Goal: Information Seeking & Learning: Learn about a topic

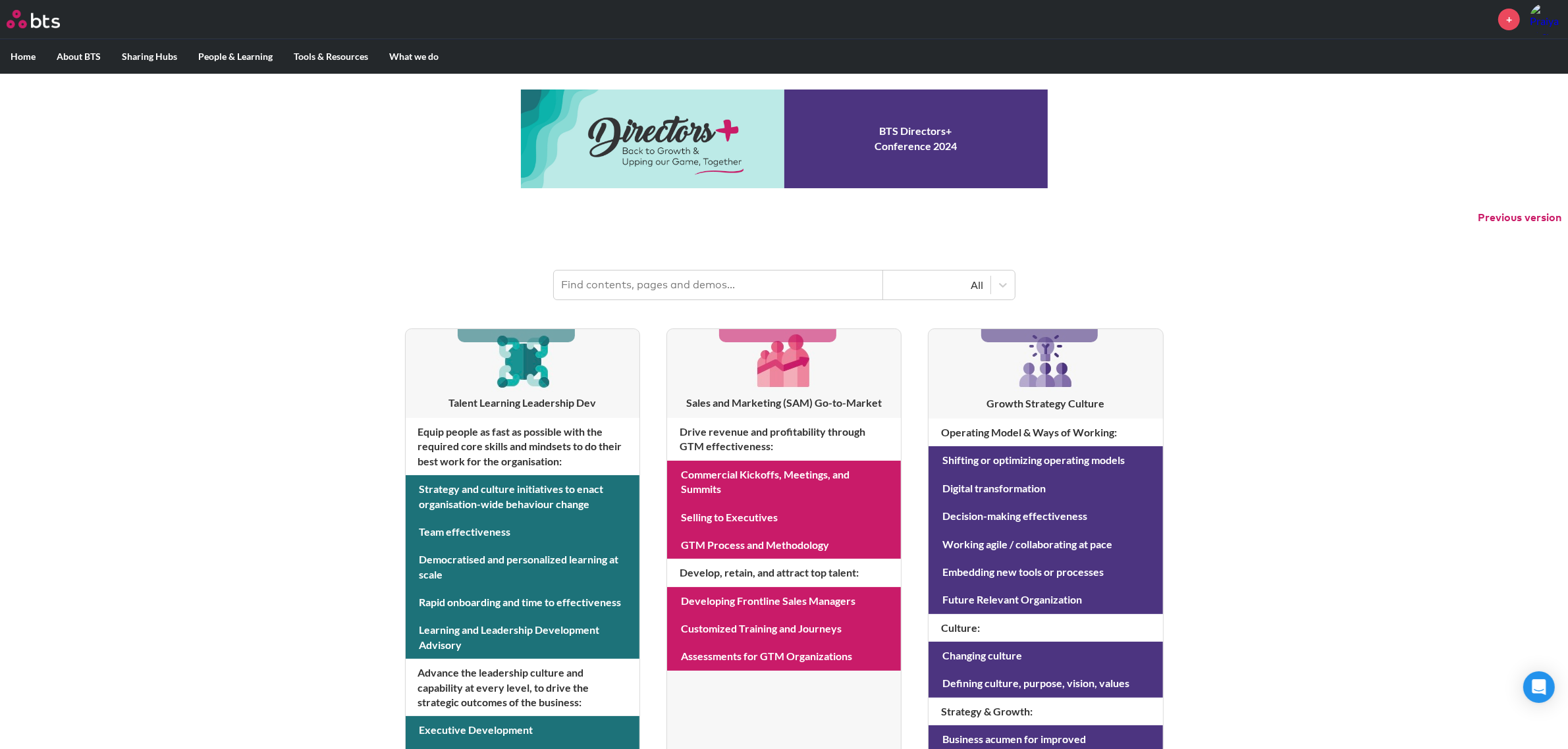
click at [682, 280] on input "text" at bounding box center [718, 284] width 329 height 29
click at [725, 234] on div "MENU + Home About BTS Who we are How we work: Policies, Toolkits and Guidance I…" at bounding box center [784, 563] width 1568 height 1126
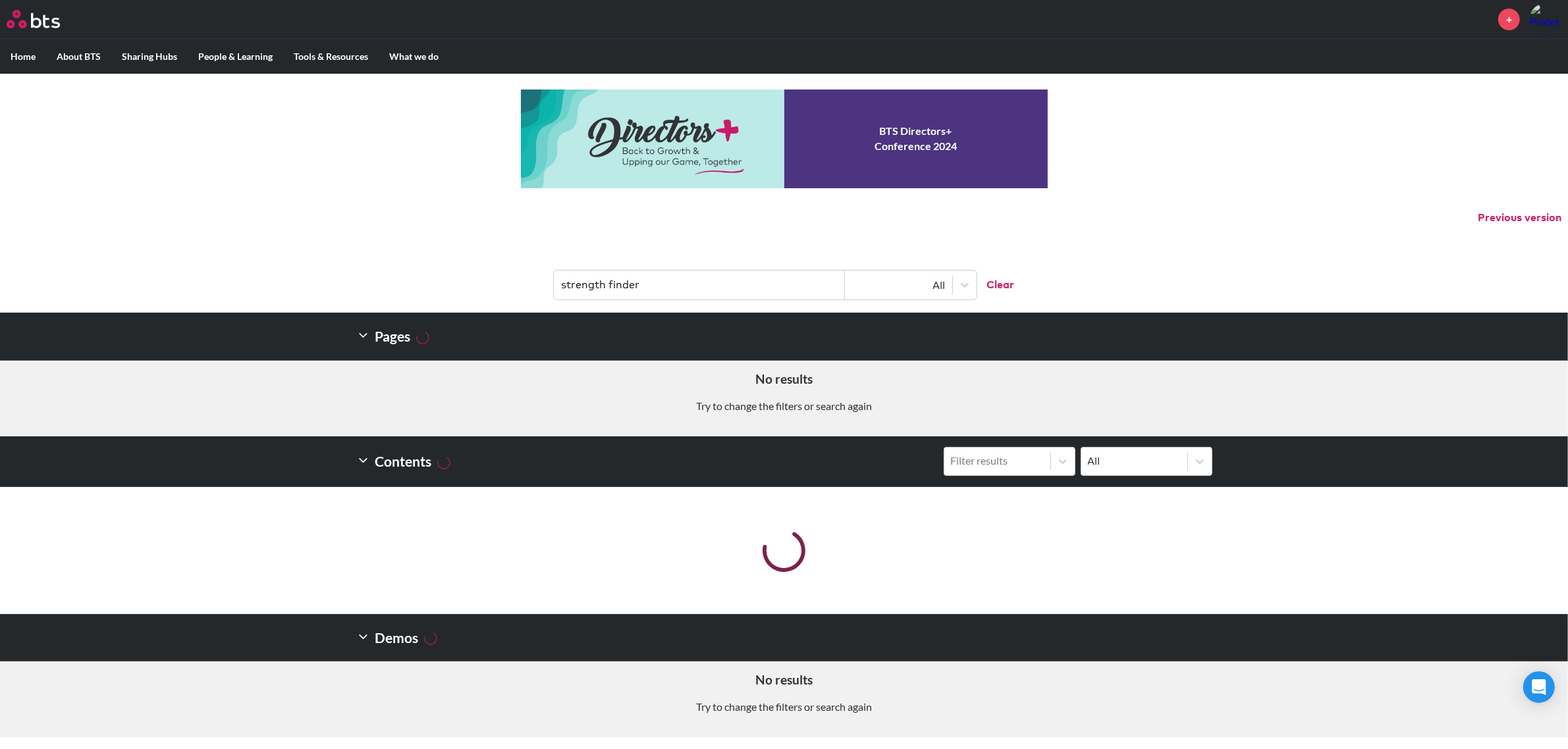
click at [692, 285] on input "strength finder" at bounding box center [699, 284] width 291 height 29
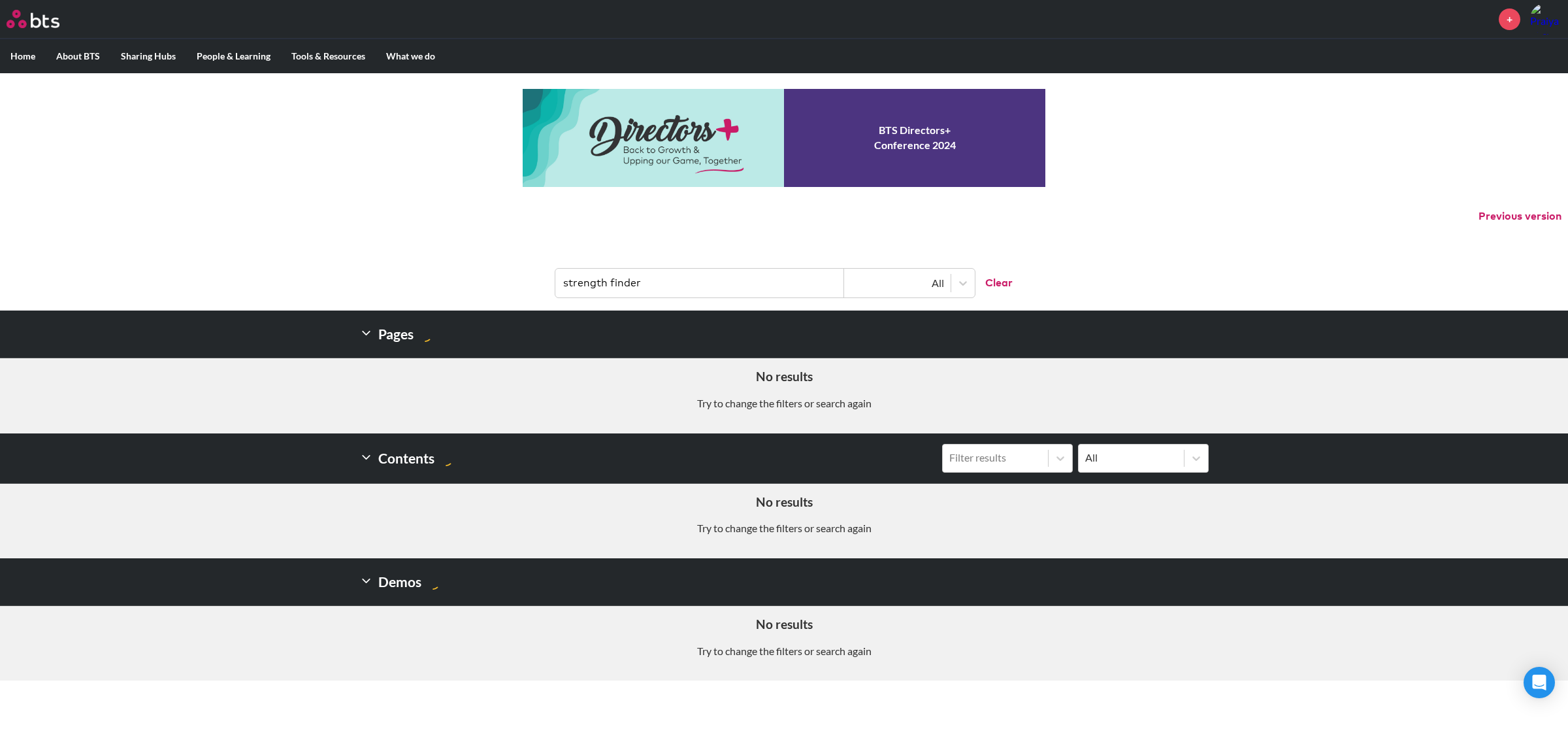
click at [723, 236] on div "MENU + Home About BTS Who we are How we work: Policies, Toolkits and Guidance I…" at bounding box center [784, 340] width 1568 height 680
click at [707, 289] on input "strength finder" at bounding box center [699, 282] width 289 height 29
click at [690, 288] on input "strength finder" at bounding box center [699, 282] width 289 height 29
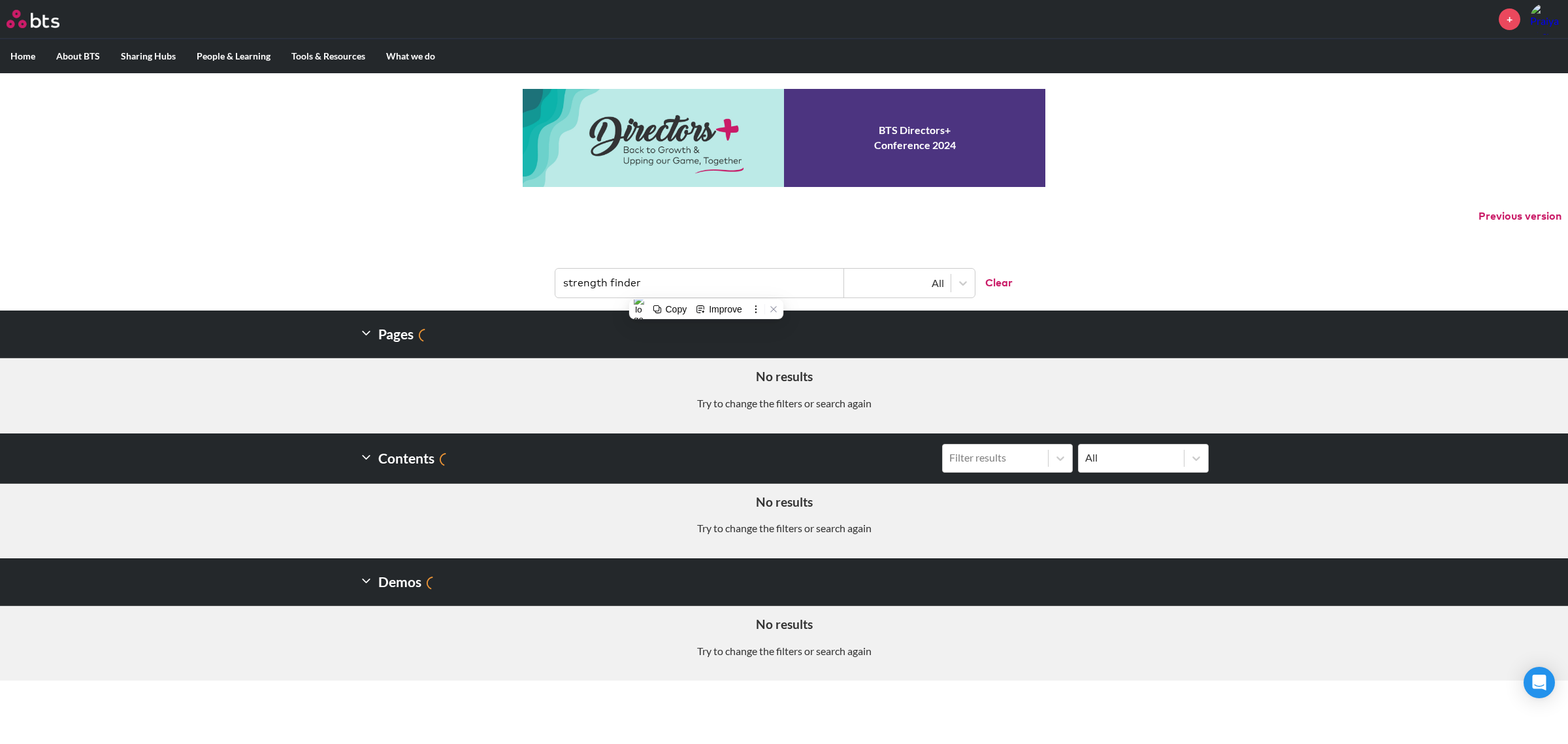
click at [690, 288] on input "strength finder" at bounding box center [699, 282] width 289 height 29
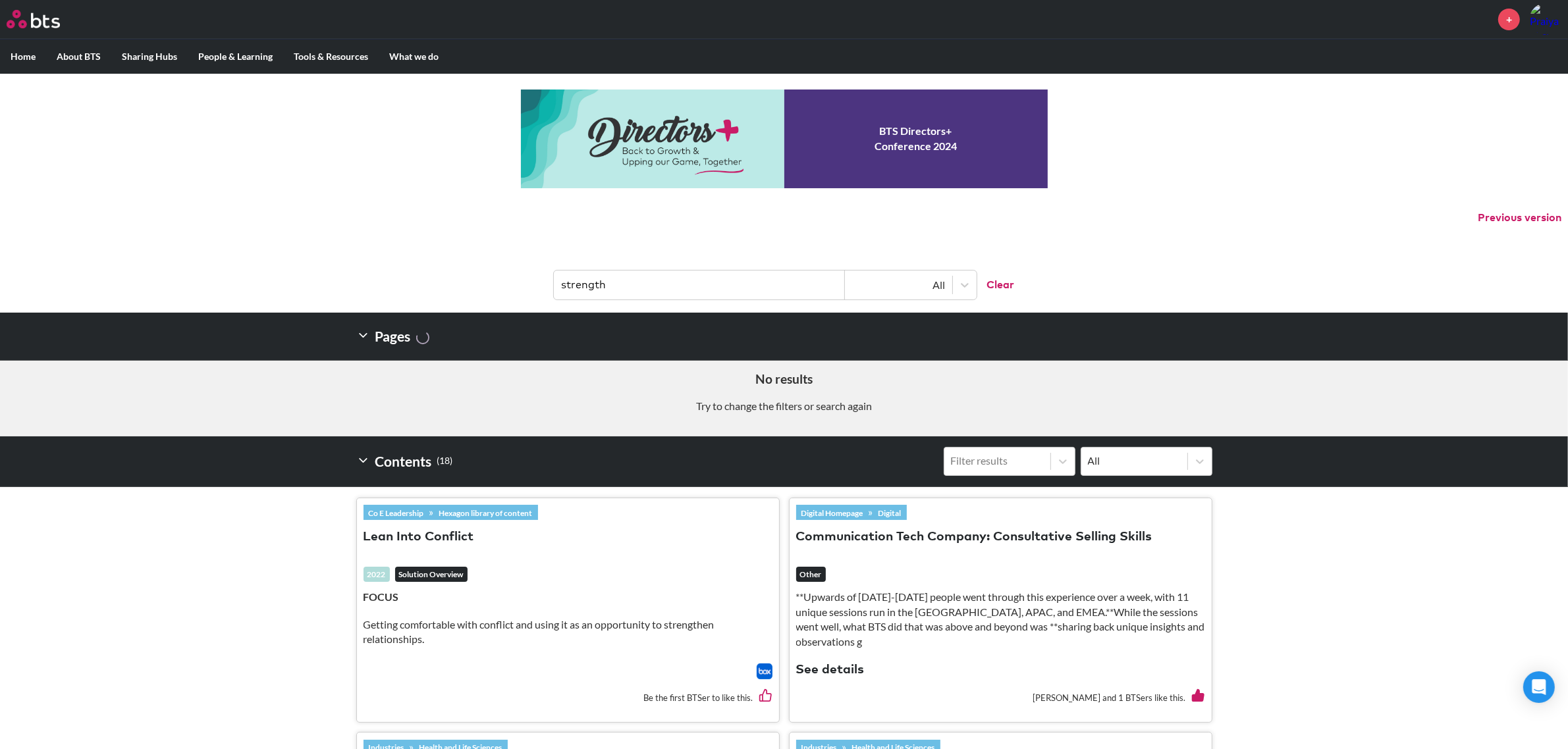
click at [695, 290] on input "strength" at bounding box center [699, 284] width 291 height 29
type input "c"
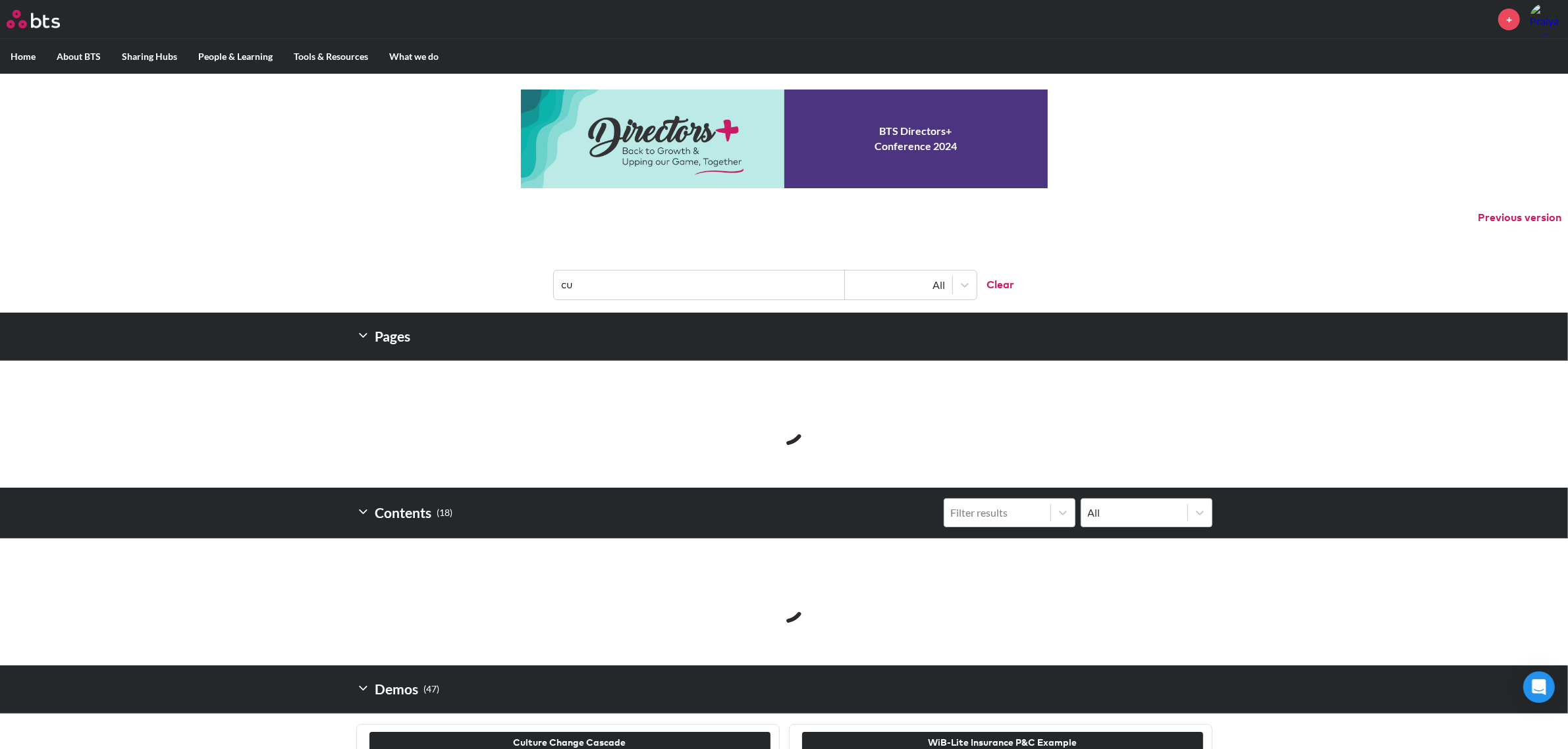
type input "c"
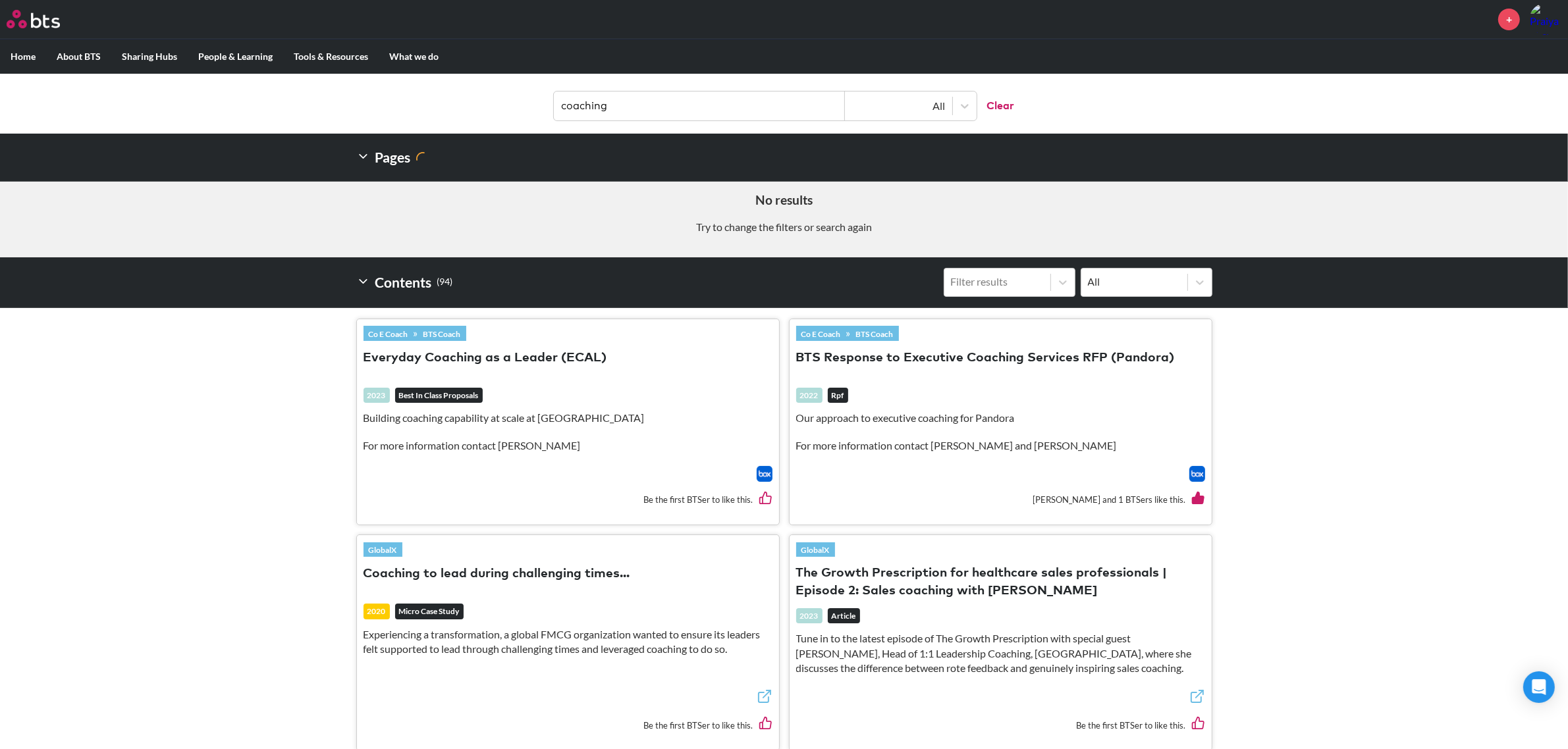
scroll to position [255, 0]
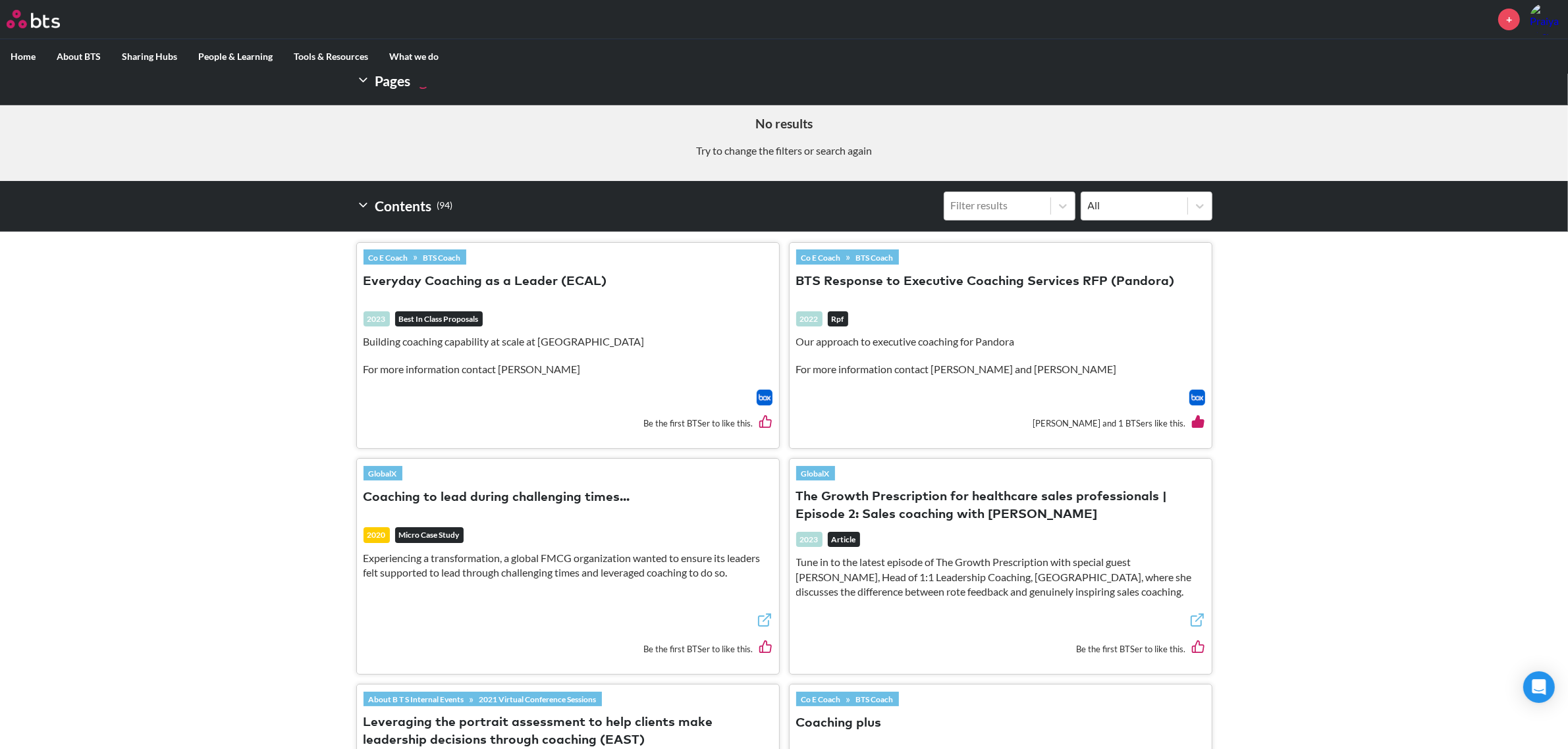
click at [1199, 396] on img at bounding box center [1196, 397] width 16 height 16
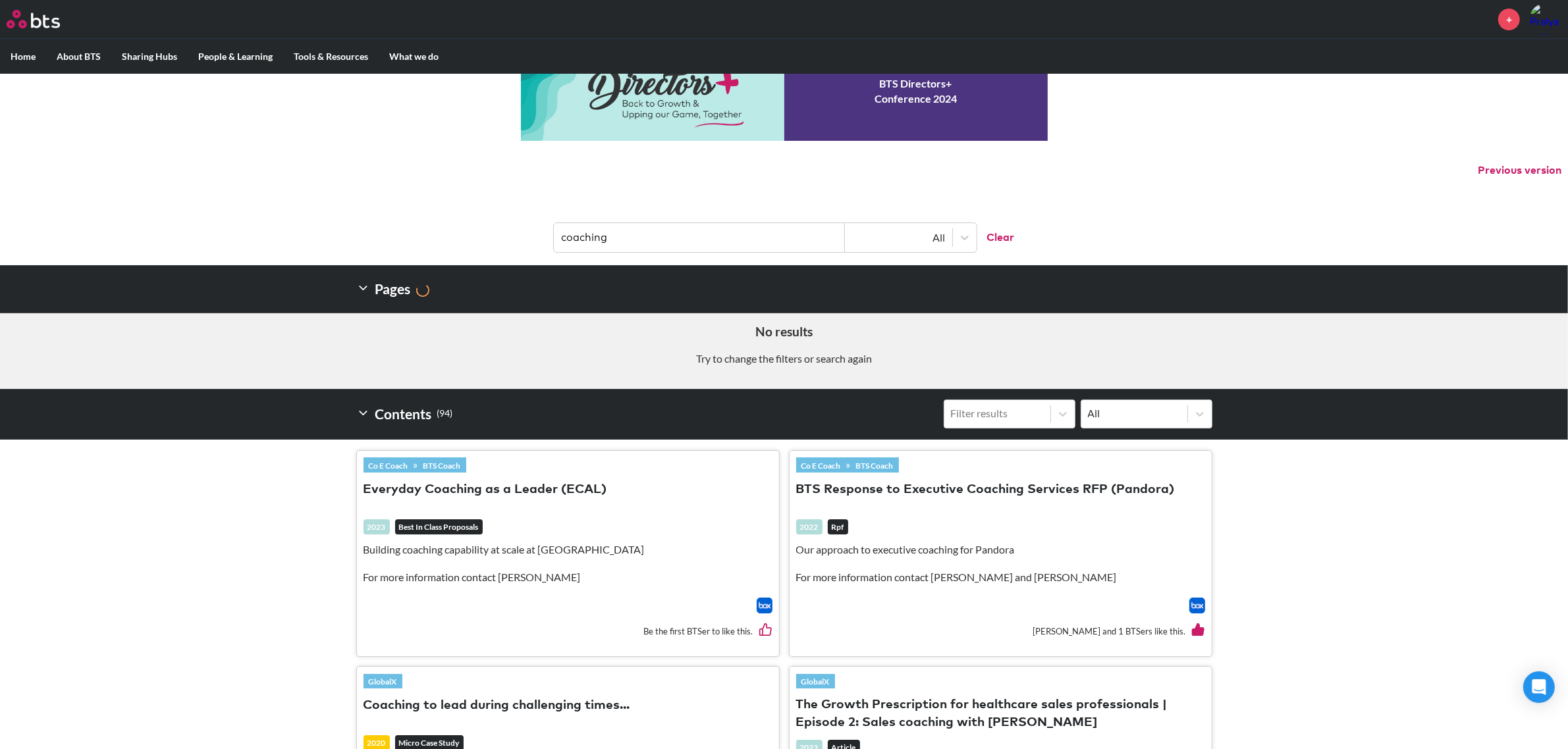
scroll to position [8, 0]
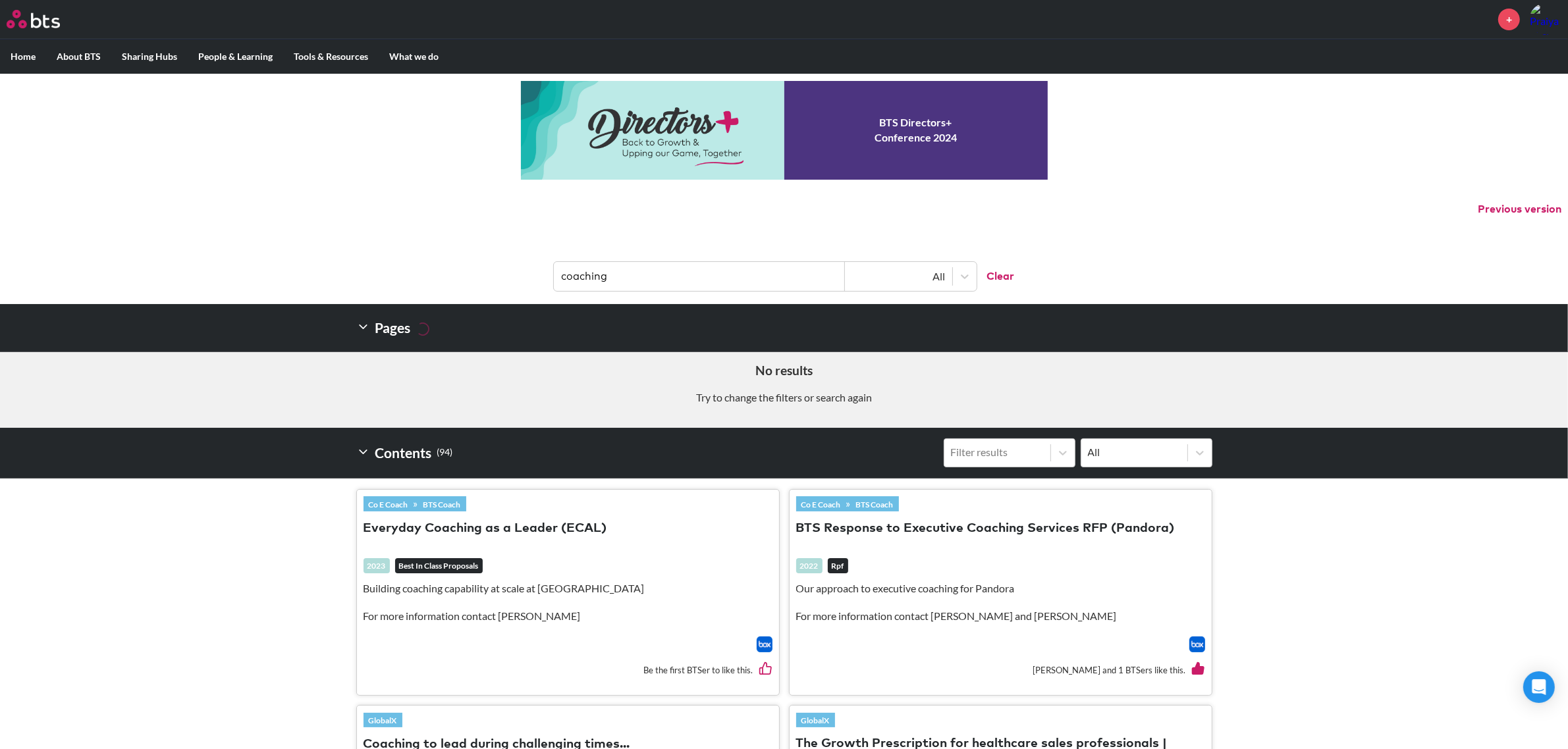
drag, startPoint x: 630, startPoint y: 273, endPoint x: 501, endPoint y: 275, distance: 129.0
click at [492, 274] on header "coaching All Clear" at bounding box center [784, 269] width 1568 height 68
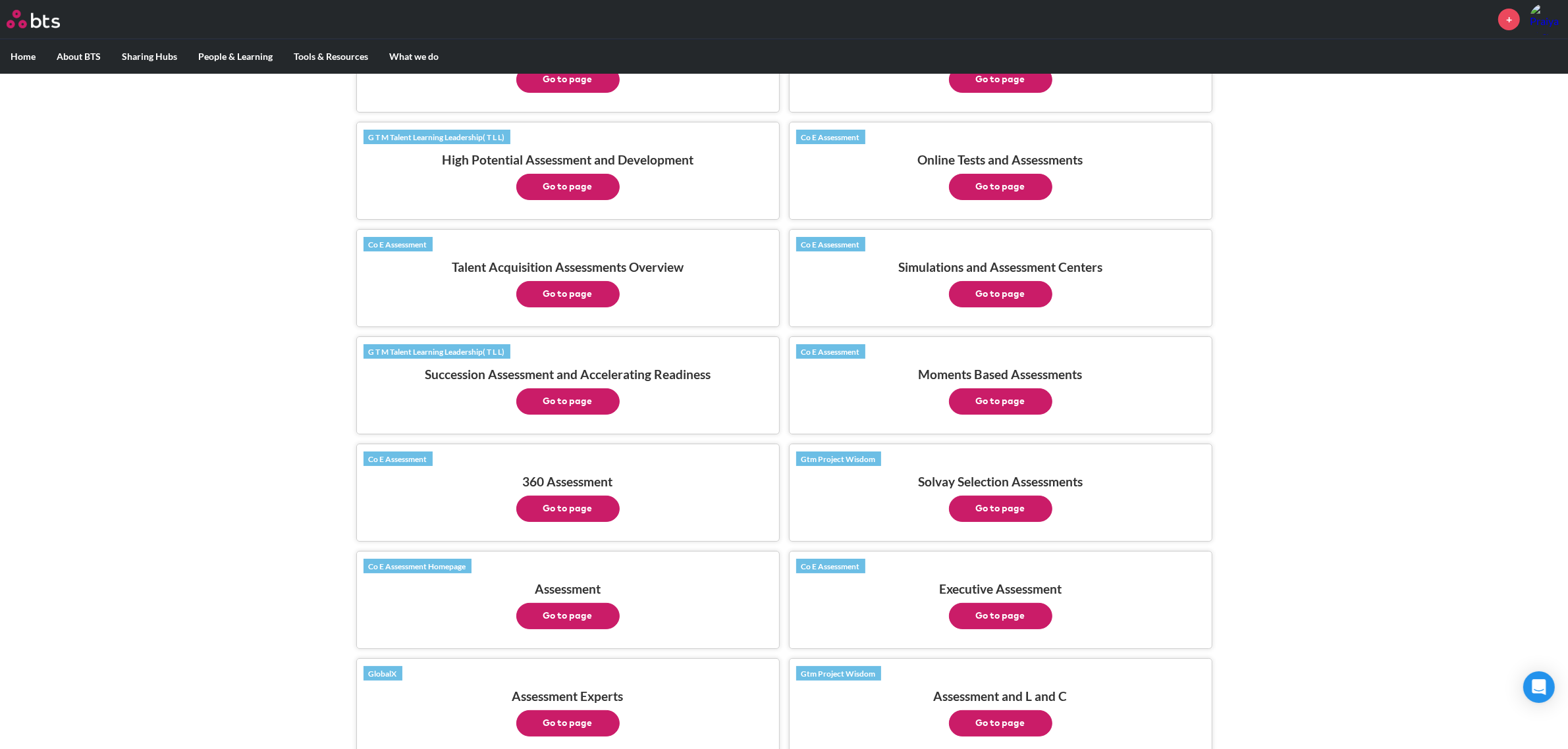
scroll to position [502, 0]
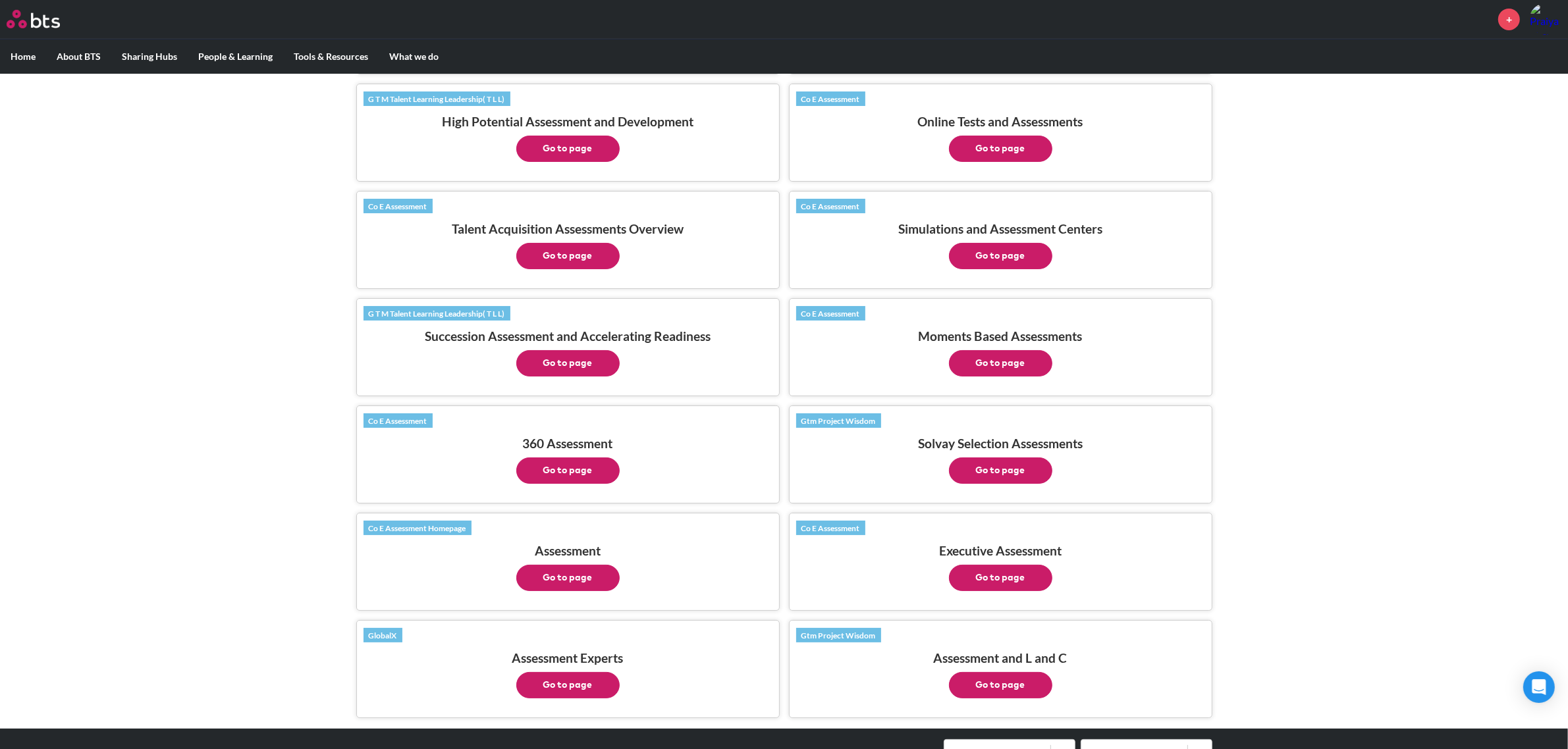
click at [558, 573] on button "Go to page" at bounding box center [567, 578] width 103 height 26
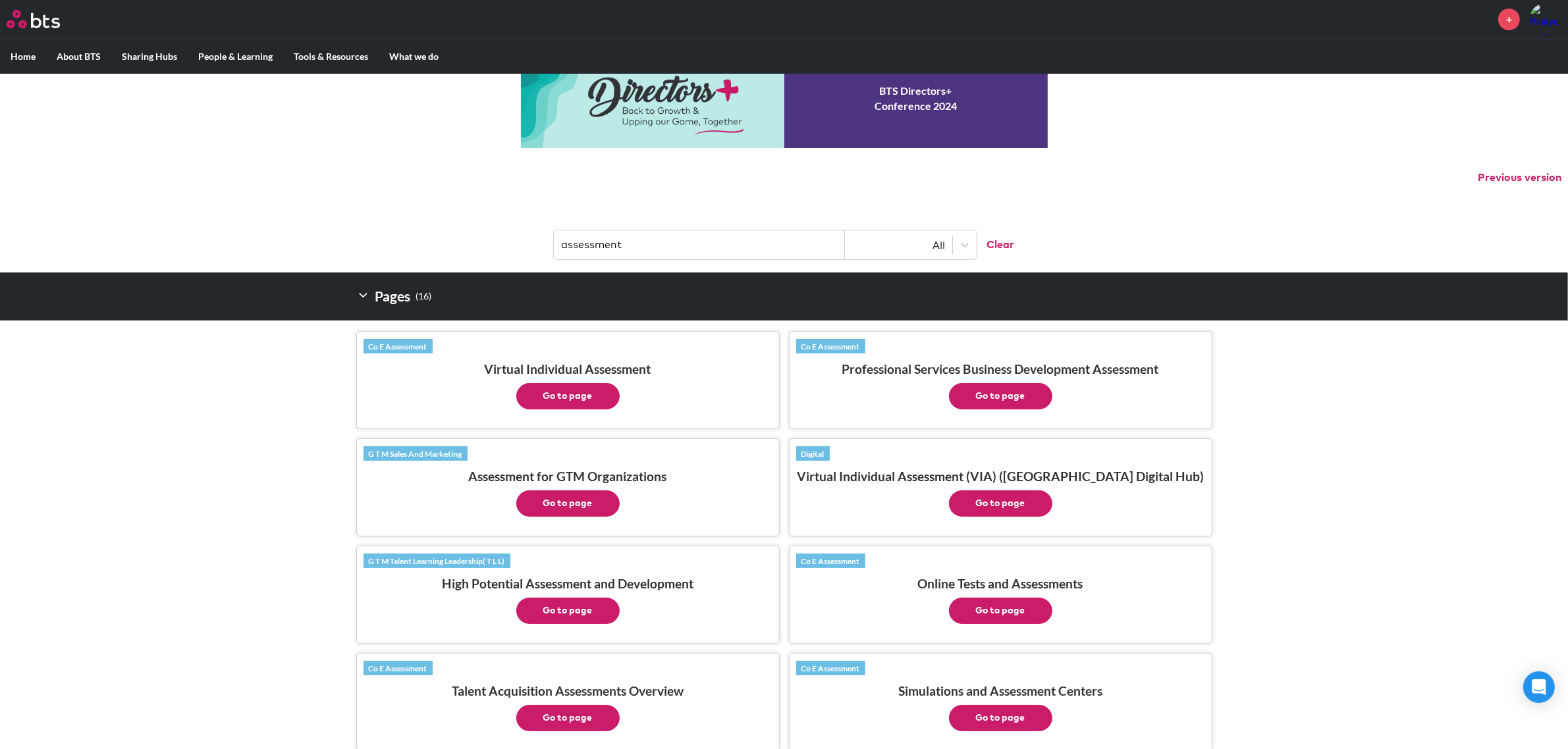
scroll to position [0, 0]
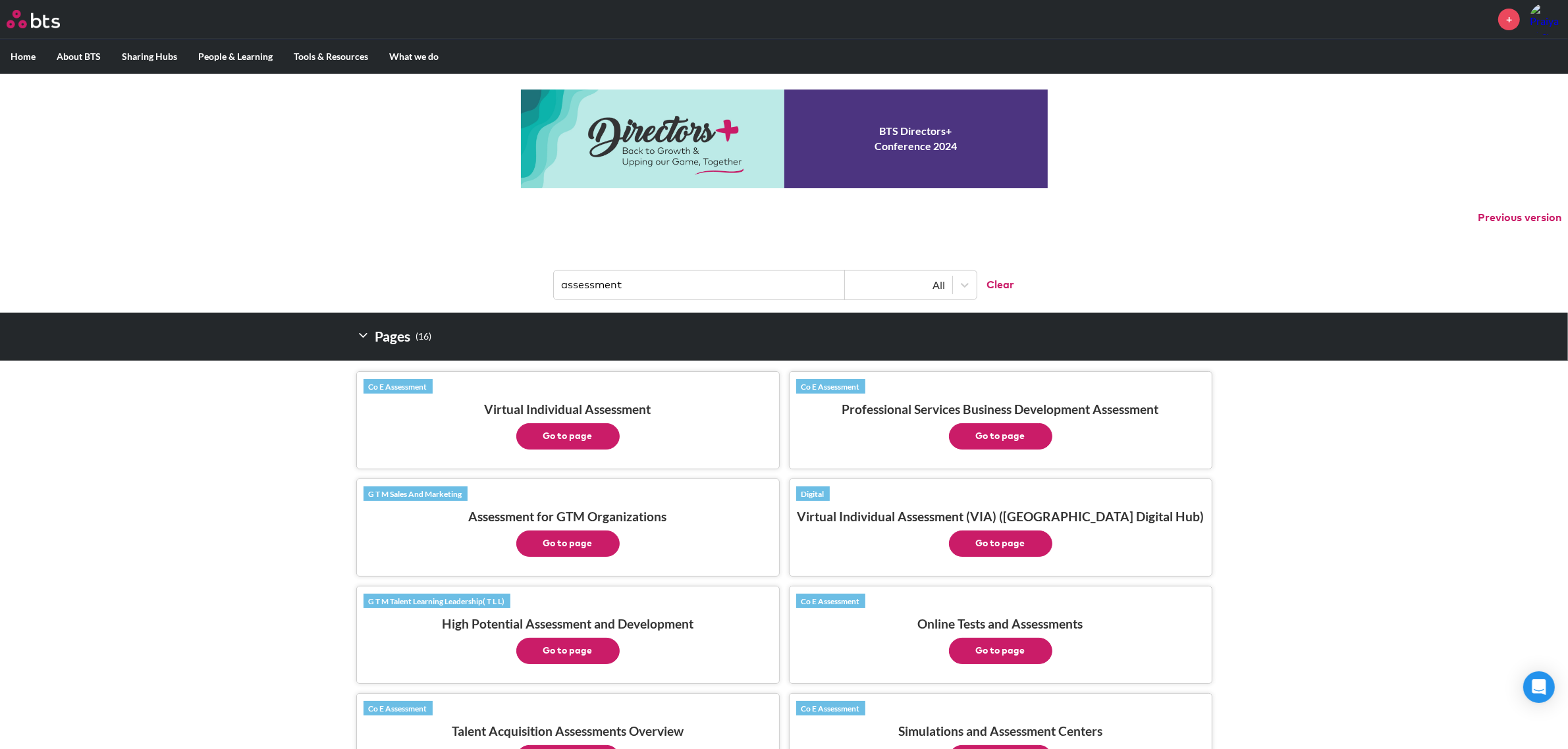
drag, startPoint x: 708, startPoint y: 281, endPoint x: 532, endPoint y: 279, distance: 176.0
click at [532, 279] on header "assessment All Clear" at bounding box center [784, 278] width 1568 height 68
type input "coaching"
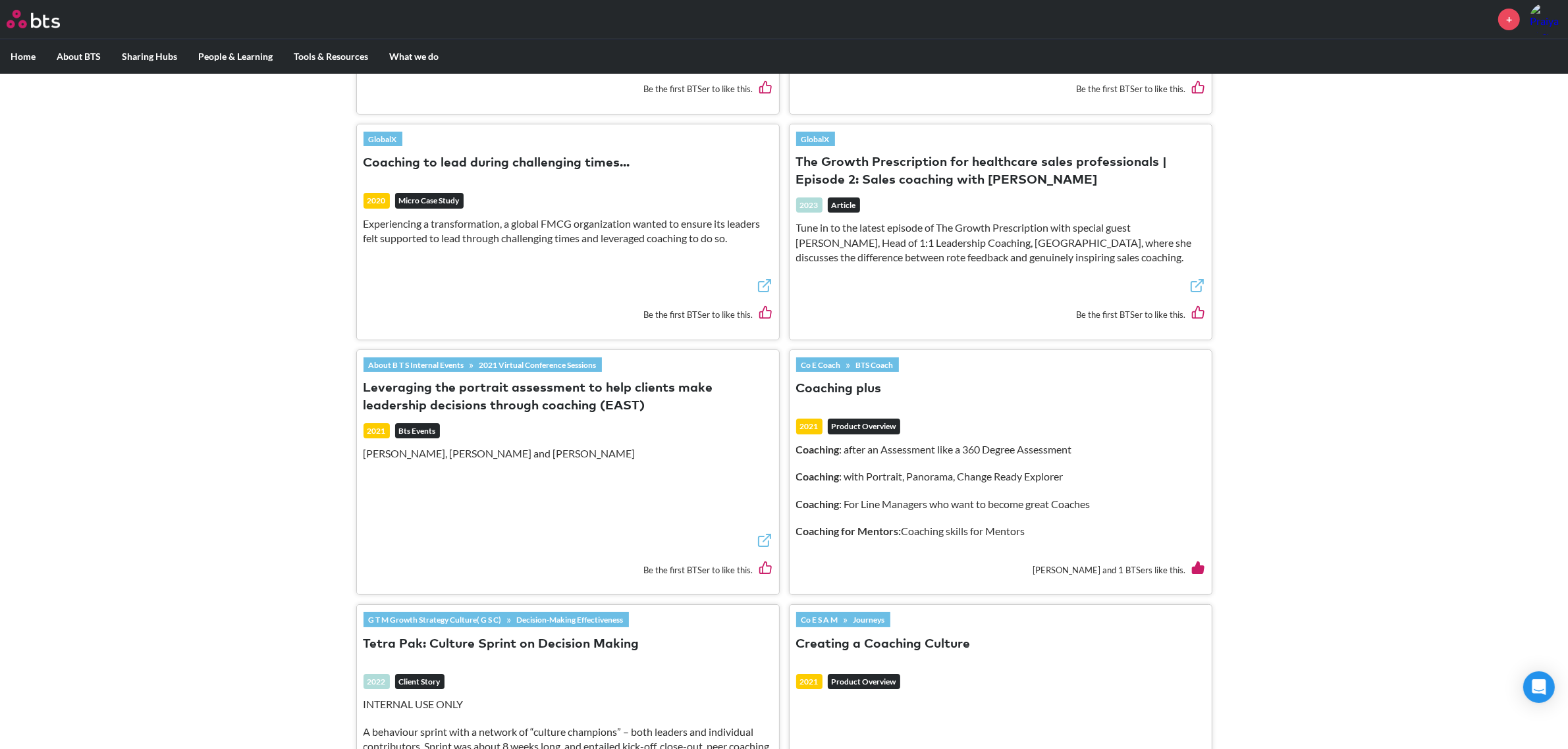
scroll to position [620, 0]
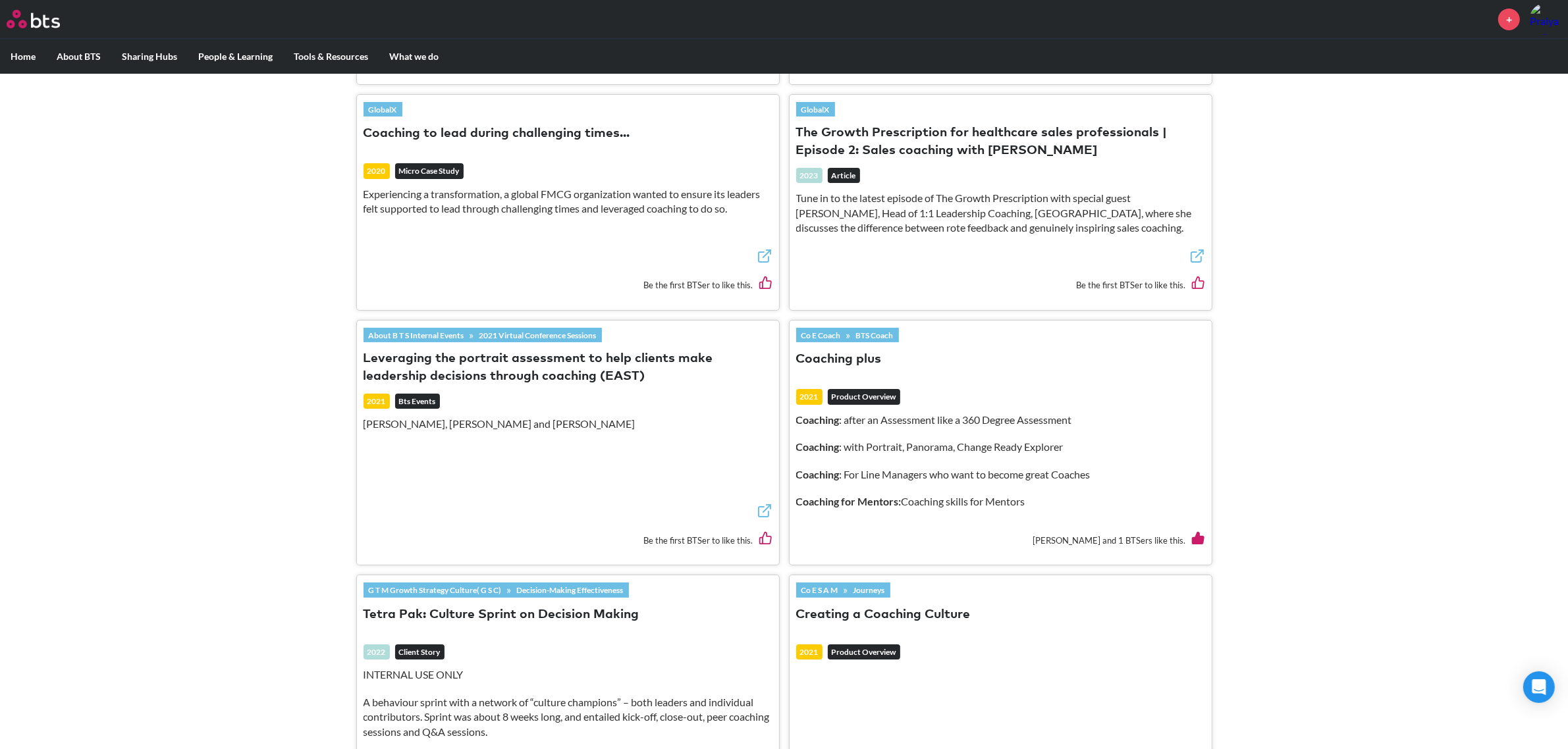
click at [453, 329] on link "About B T S Internal Events" at bounding box center [416, 335] width 106 height 15
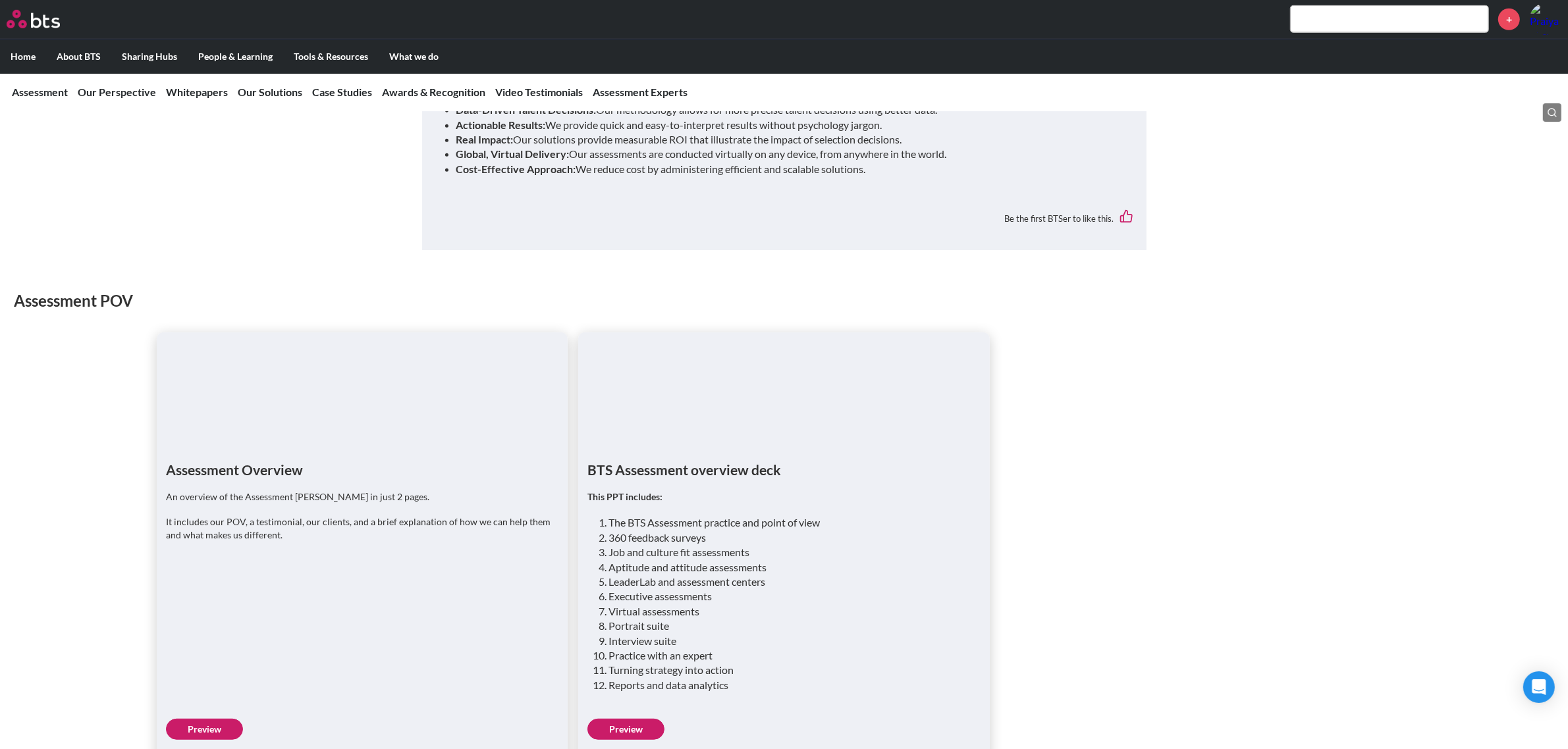
scroll to position [987, 0]
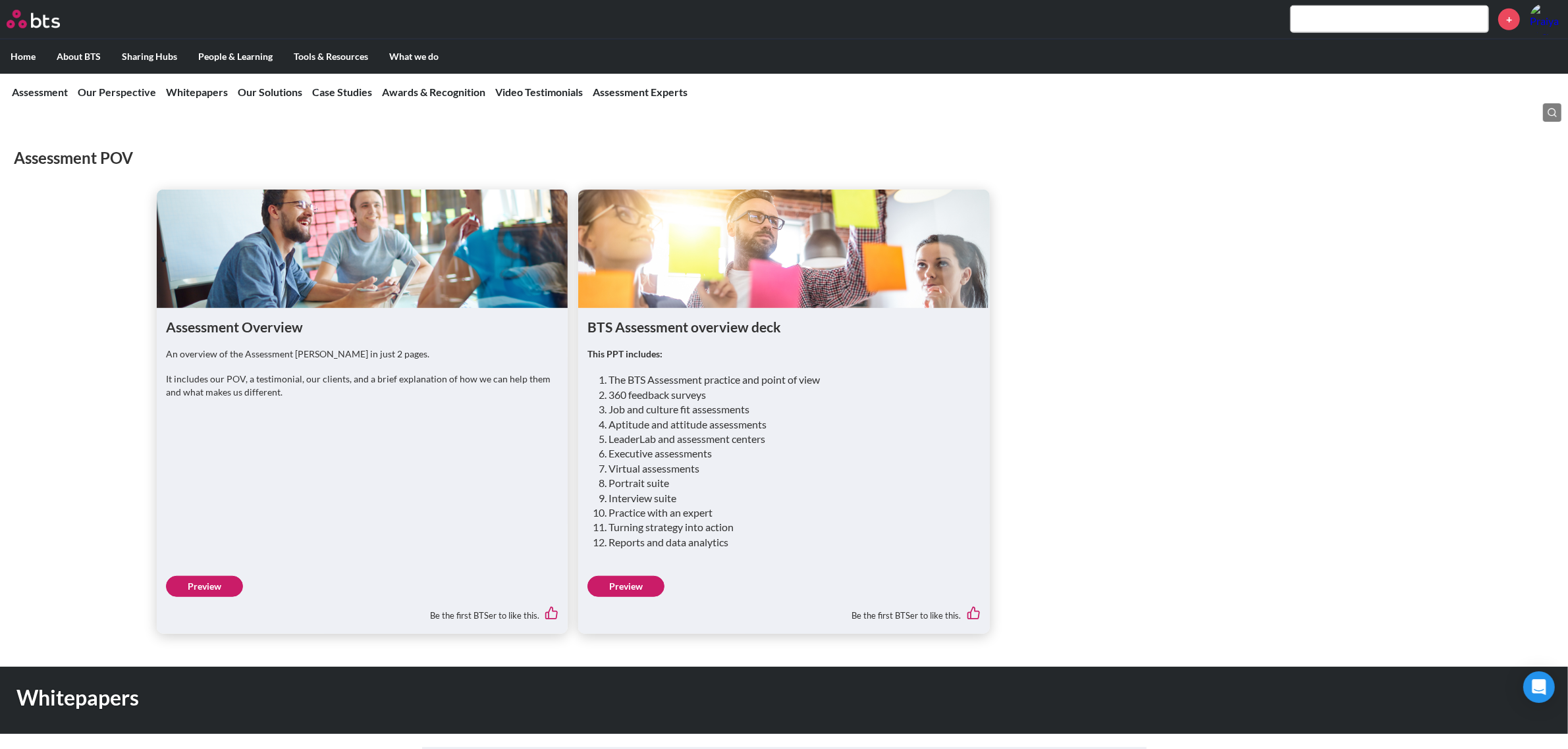
click at [662, 372] on li "The BTS Assessment practice and point of view" at bounding box center [789, 380] width 361 height 15
click at [712, 520] on li "Turning strategy into action" at bounding box center [789, 527] width 361 height 15
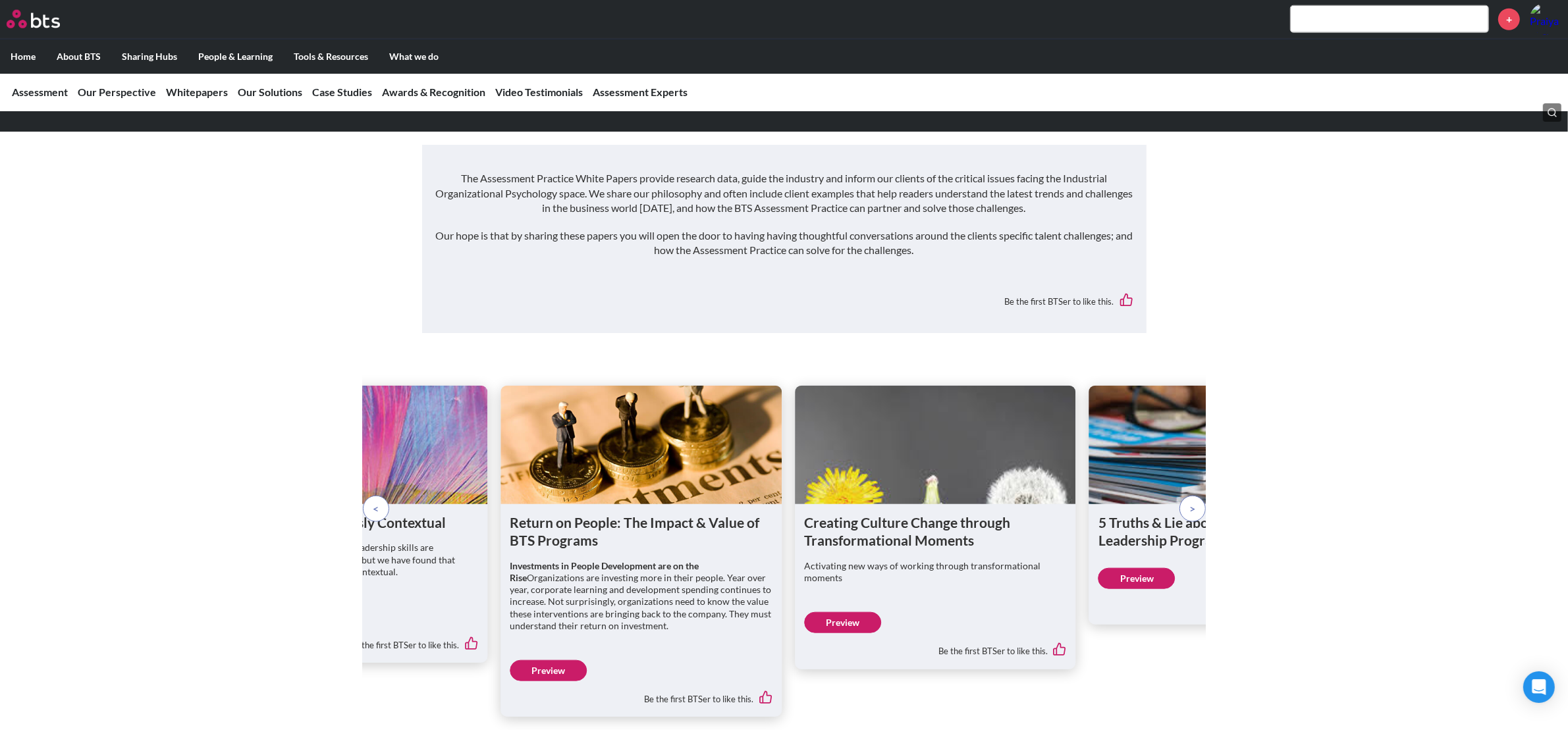
scroll to position [1645, 0]
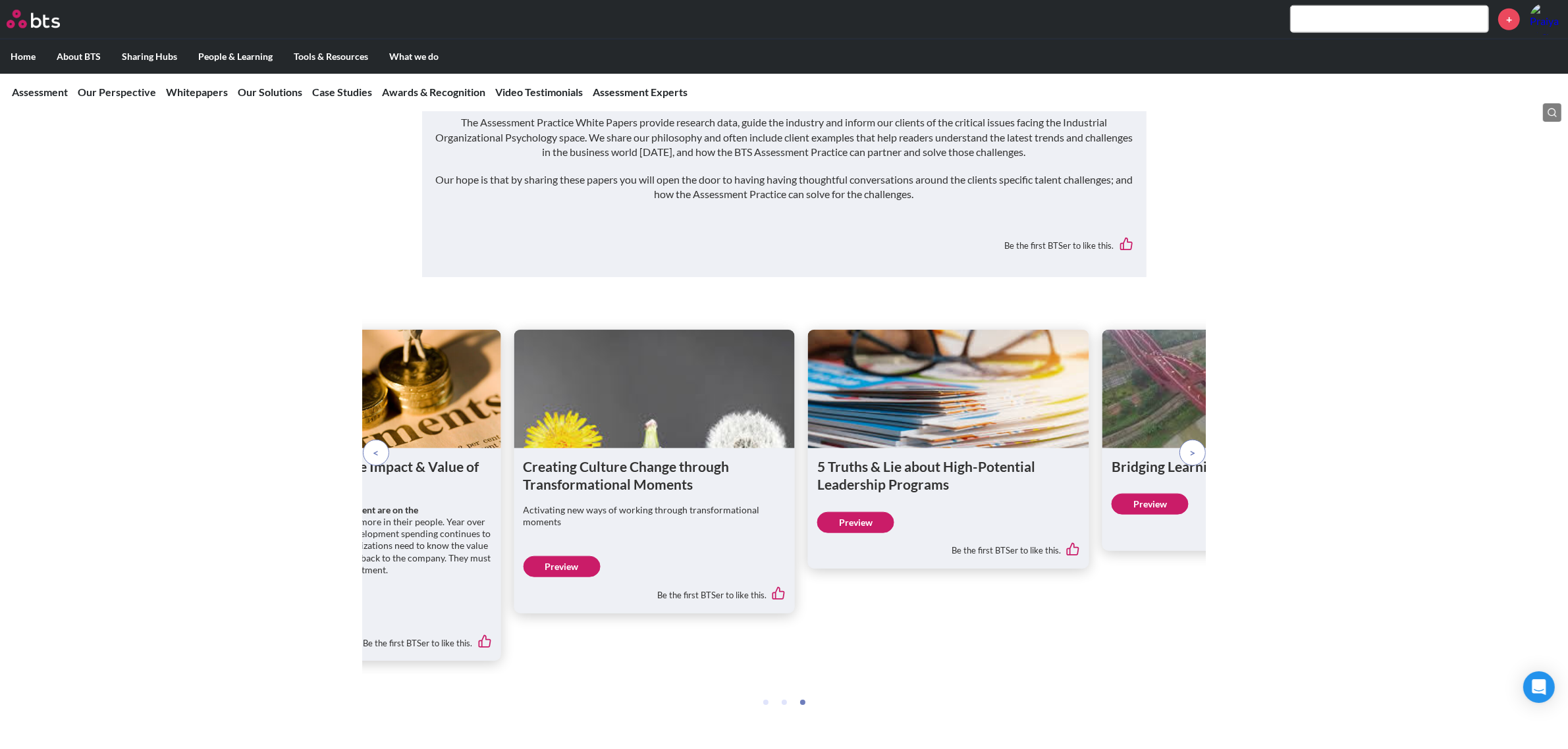
click at [384, 440] on p at bounding box center [376, 453] width 26 height 26
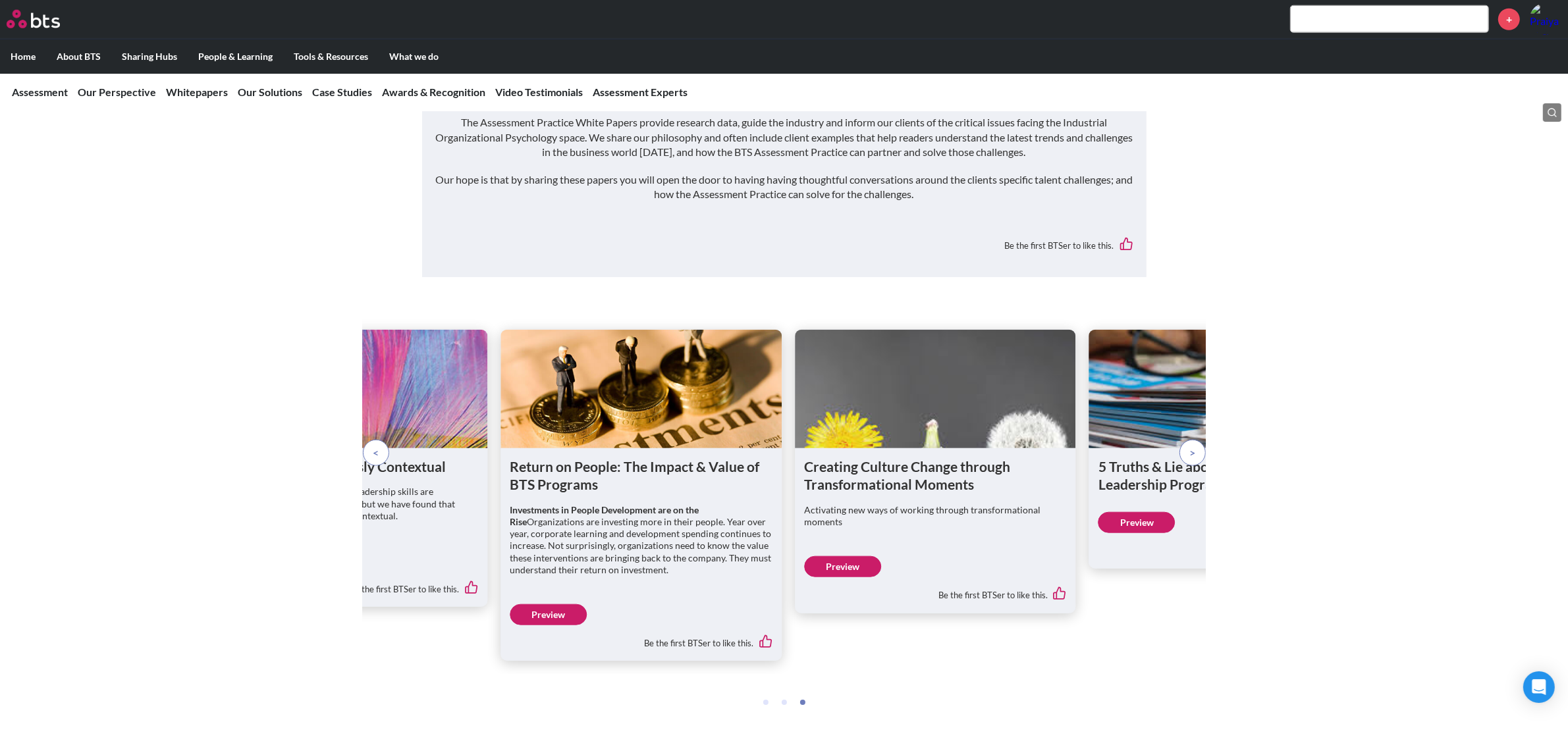
click at [384, 440] on p at bounding box center [376, 453] width 26 height 26
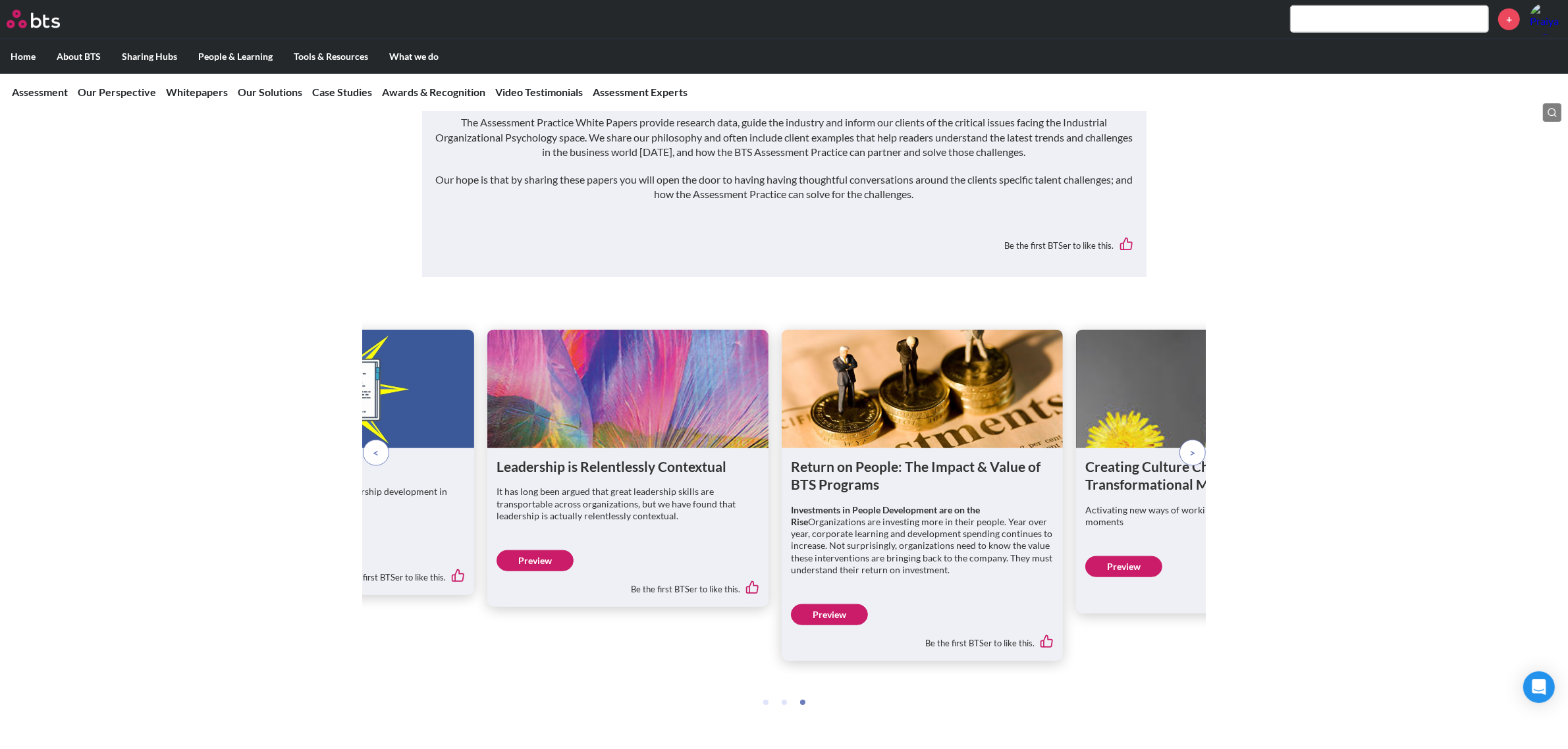
click at [384, 440] on p at bounding box center [376, 453] width 26 height 26
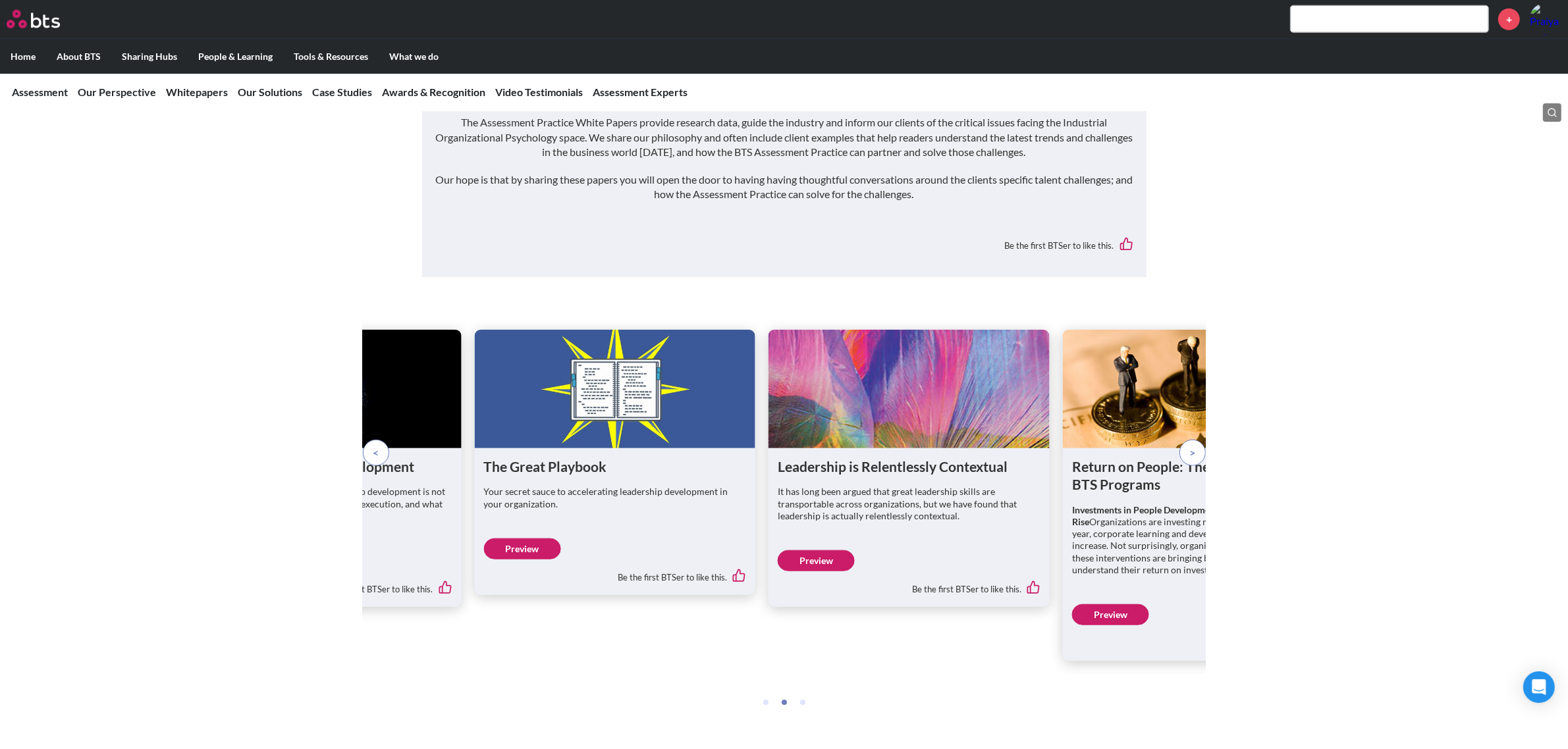
click at [384, 440] on p at bounding box center [376, 453] width 26 height 26
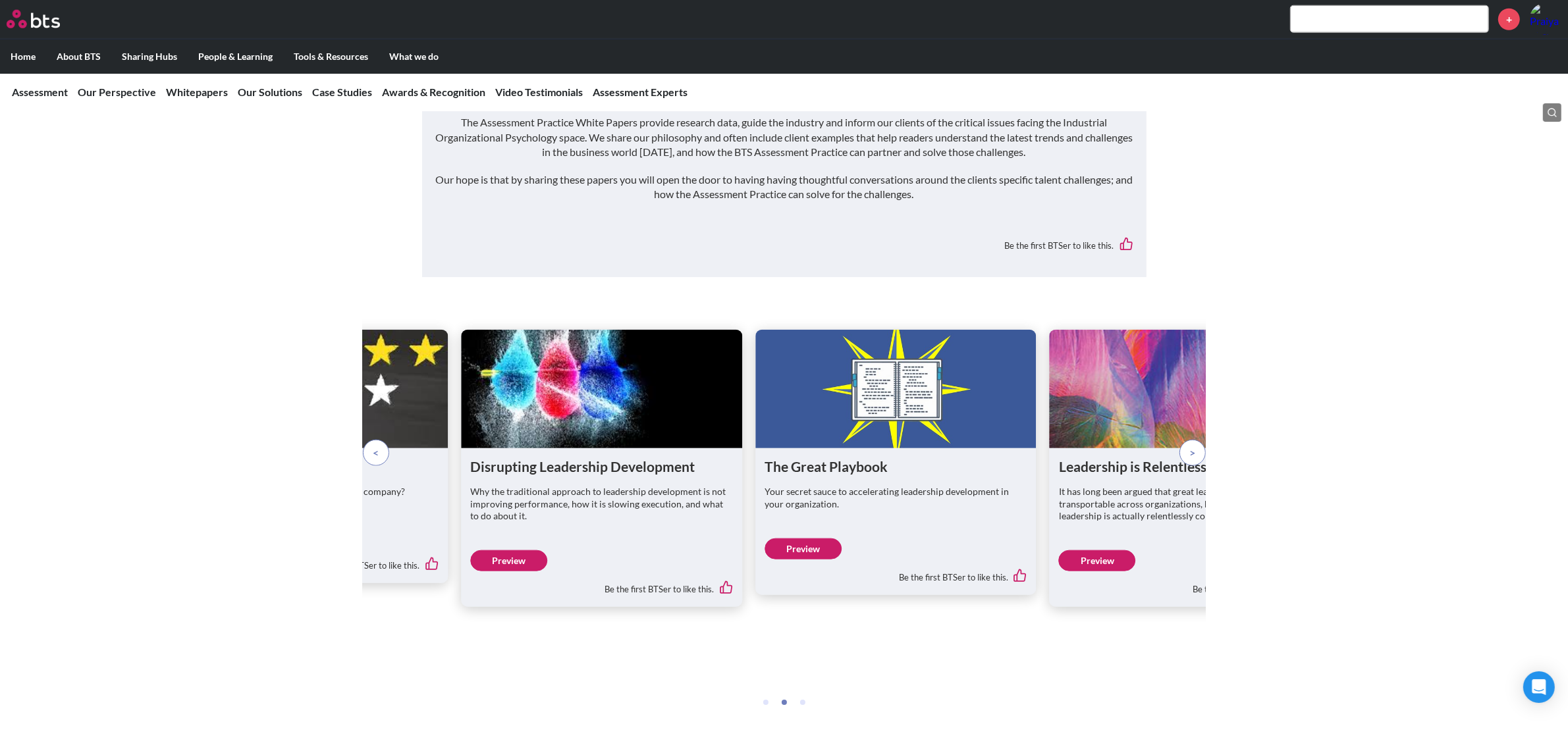
click at [384, 440] on p at bounding box center [376, 453] width 26 height 26
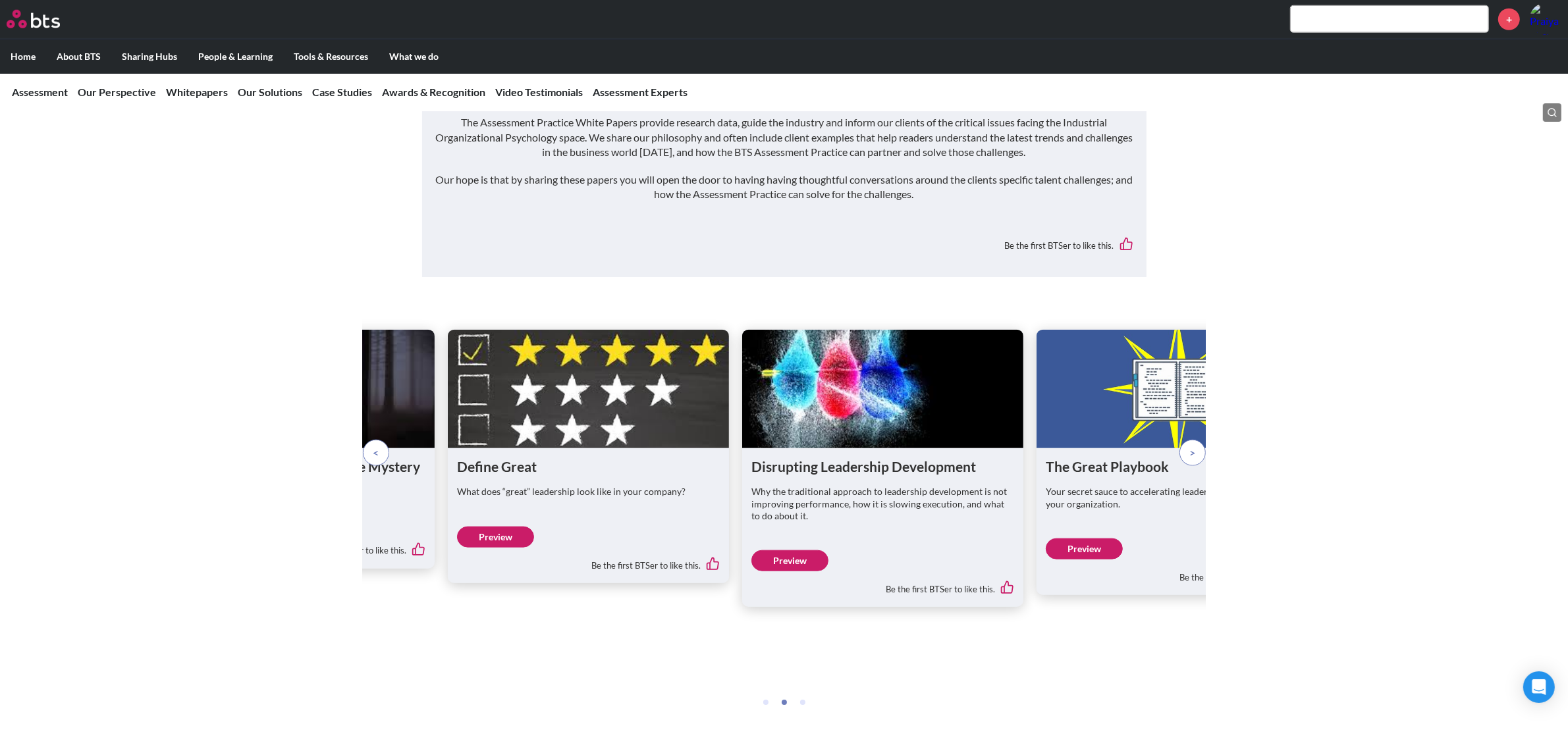
click at [384, 440] on p at bounding box center [376, 453] width 26 height 26
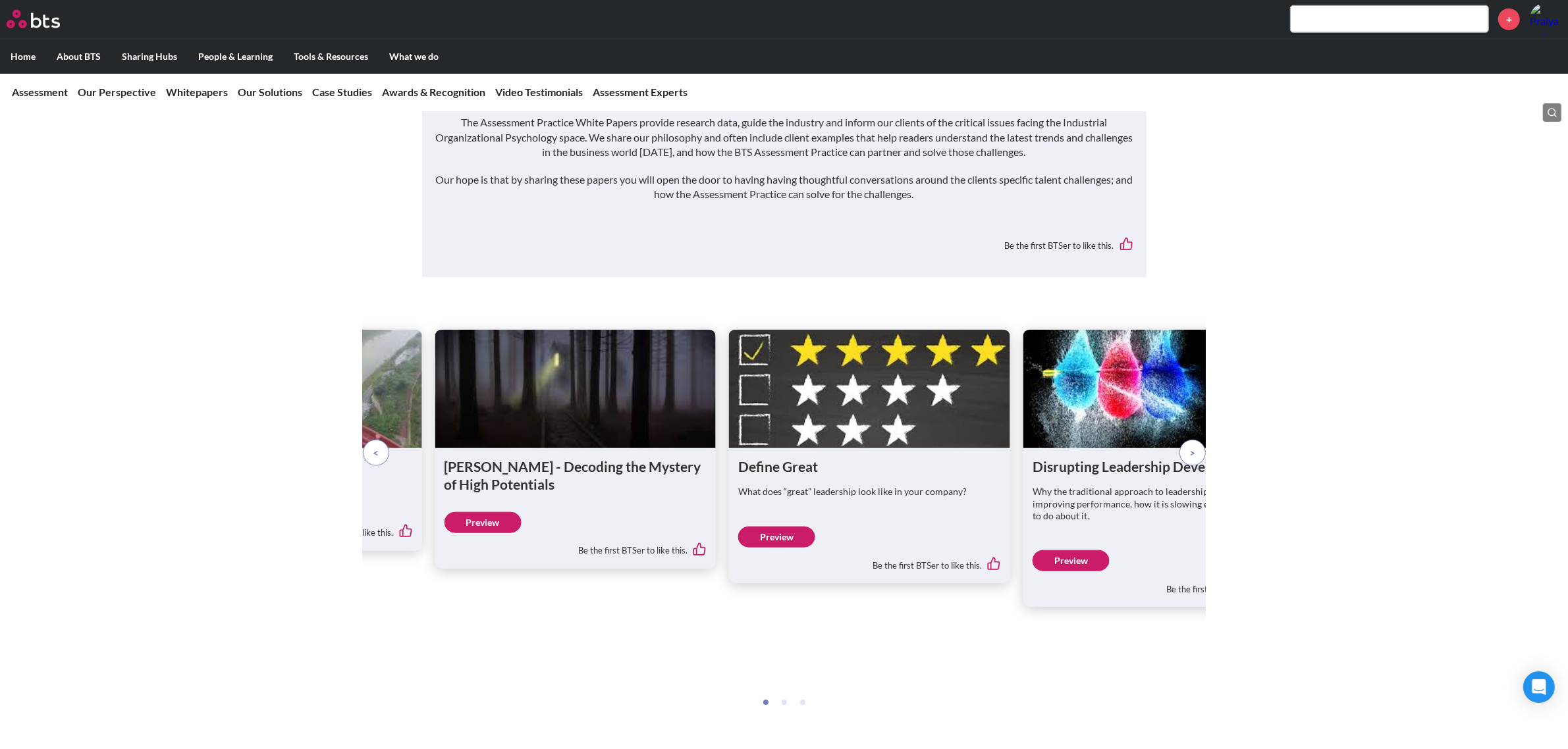
click at [384, 440] on p at bounding box center [376, 453] width 26 height 26
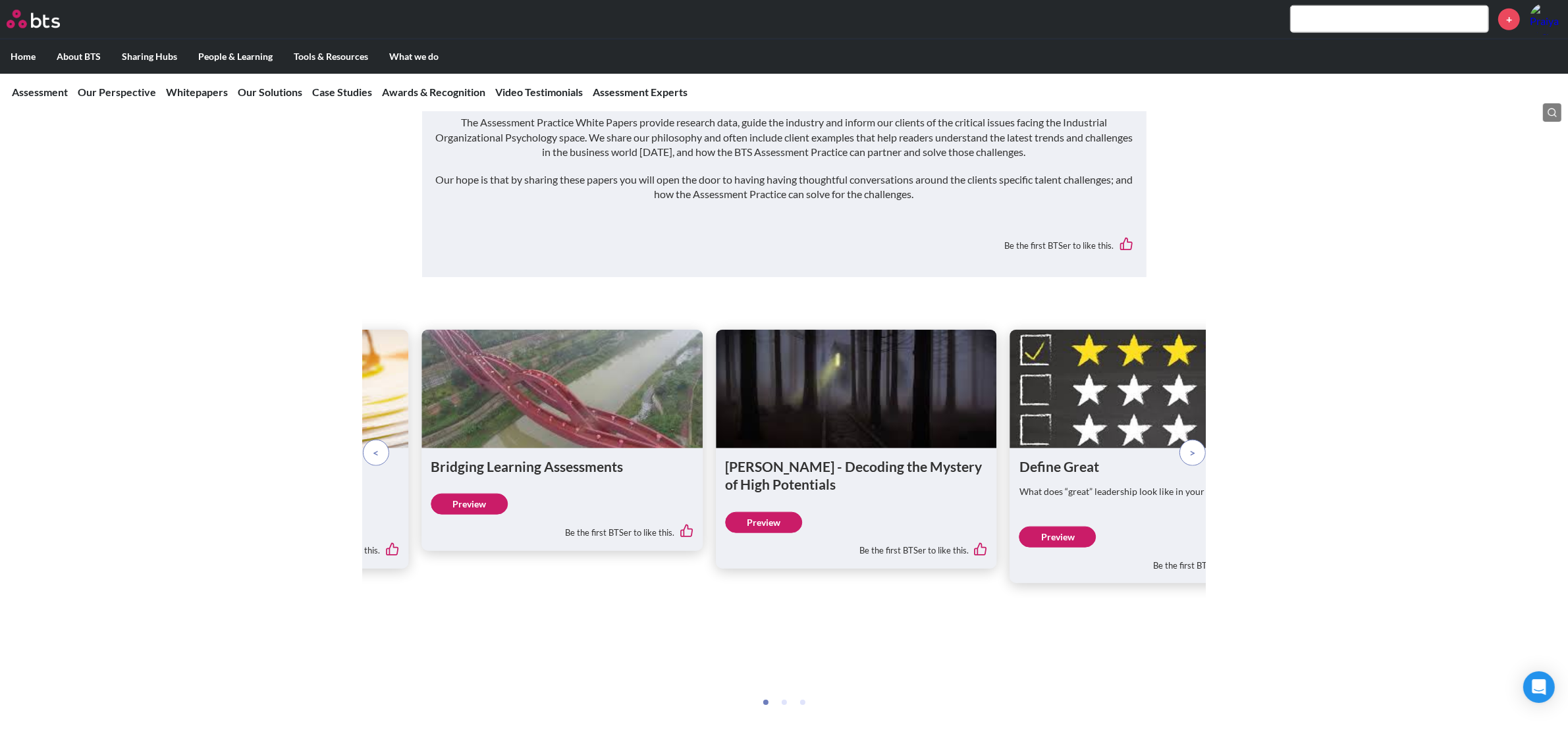
click at [384, 440] on p at bounding box center [376, 453] width 26 height 26
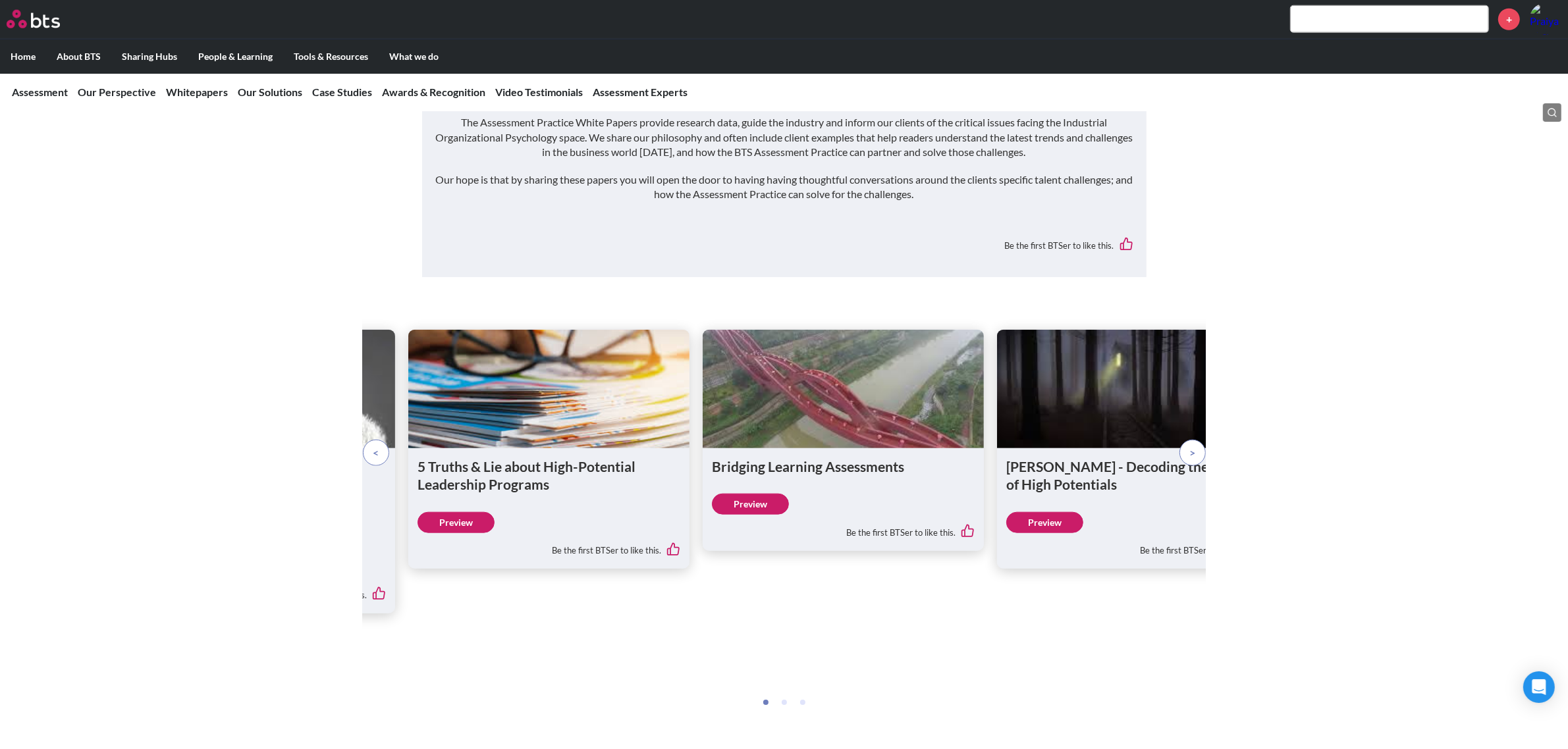
click at [384, 440] on p at bounding box center [376, 453] width 26 height 26
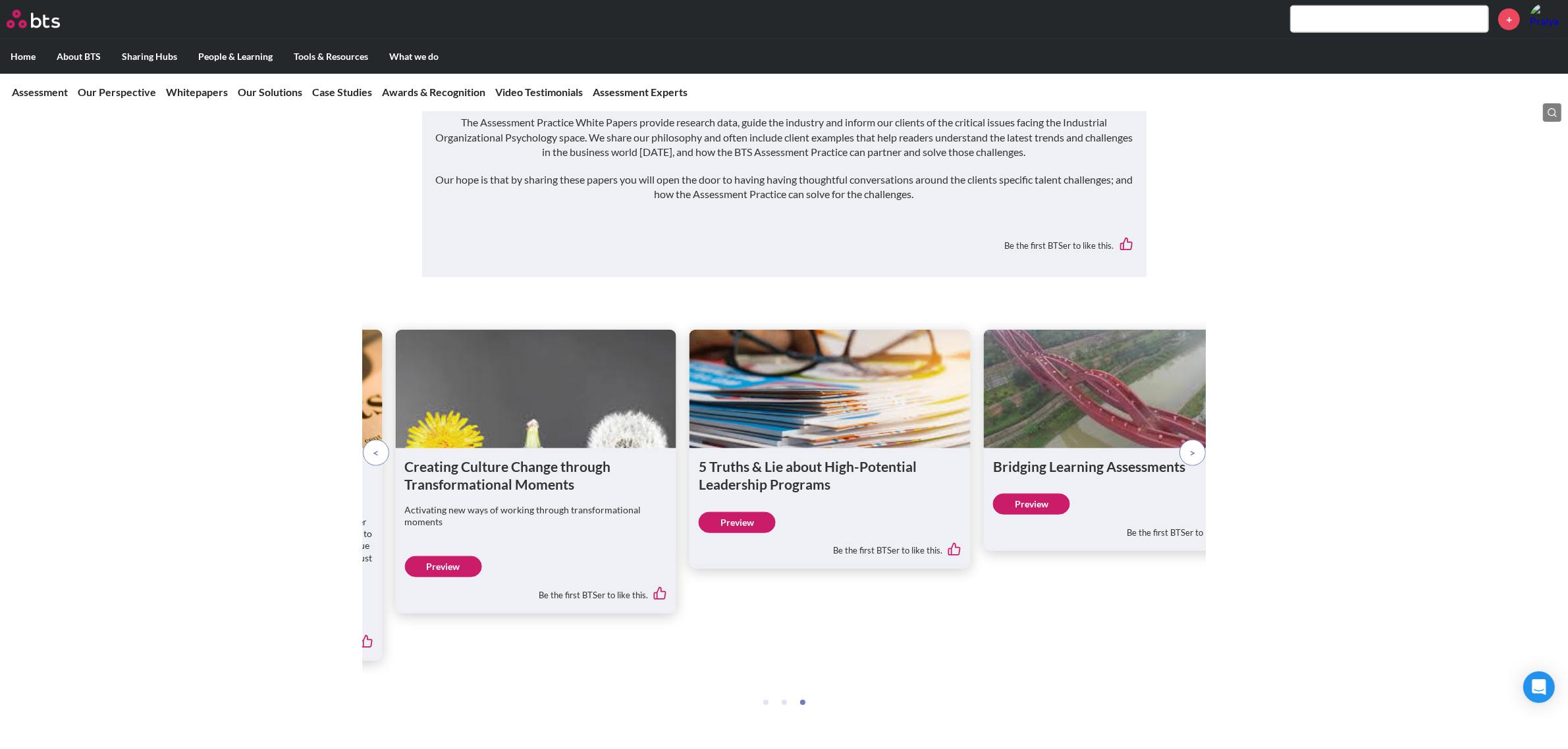
click at [384, 440] on p at bounding box center [376, 453] width 26 height 26
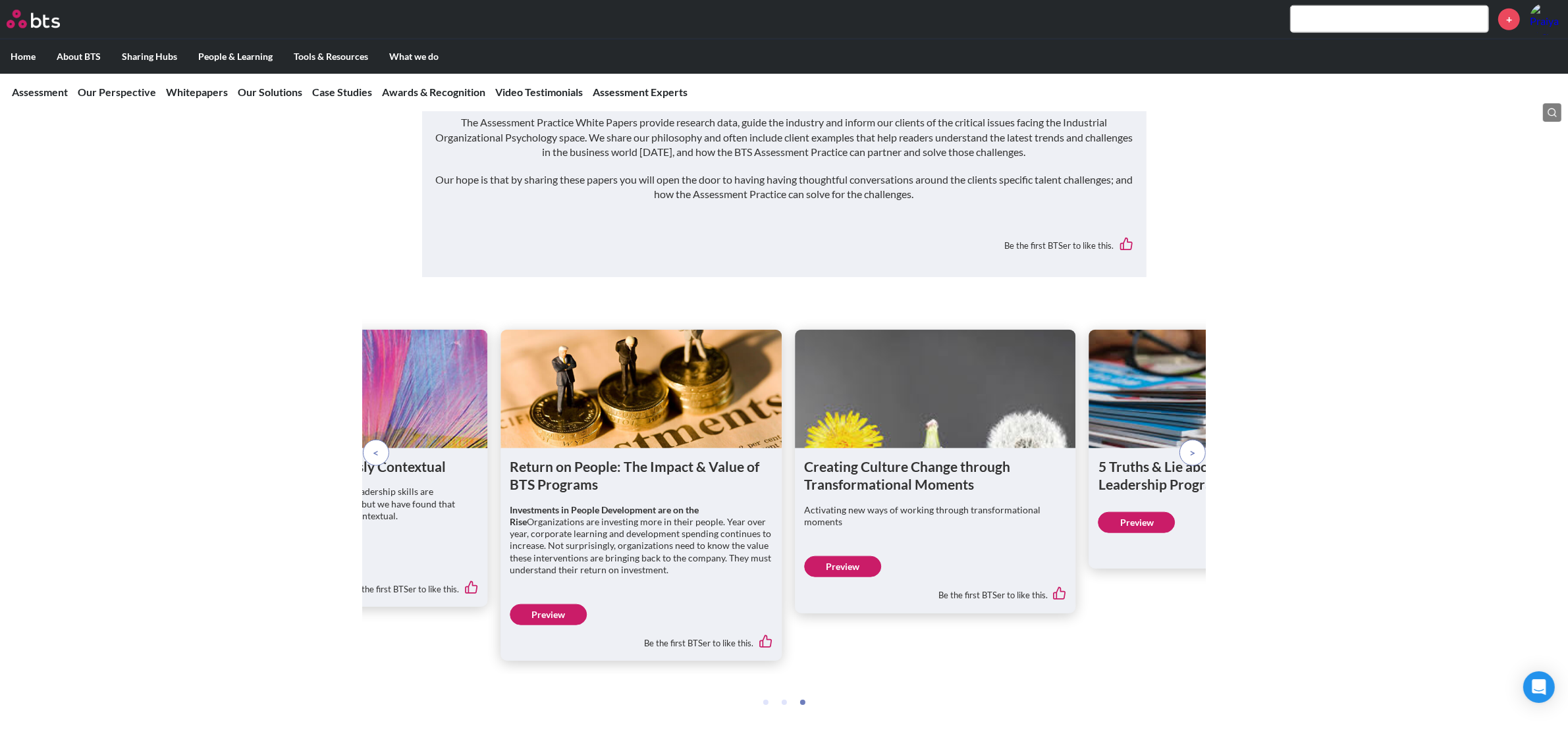
click at [384, 440] on p at bounding box center [376, 453] width 26 height 26
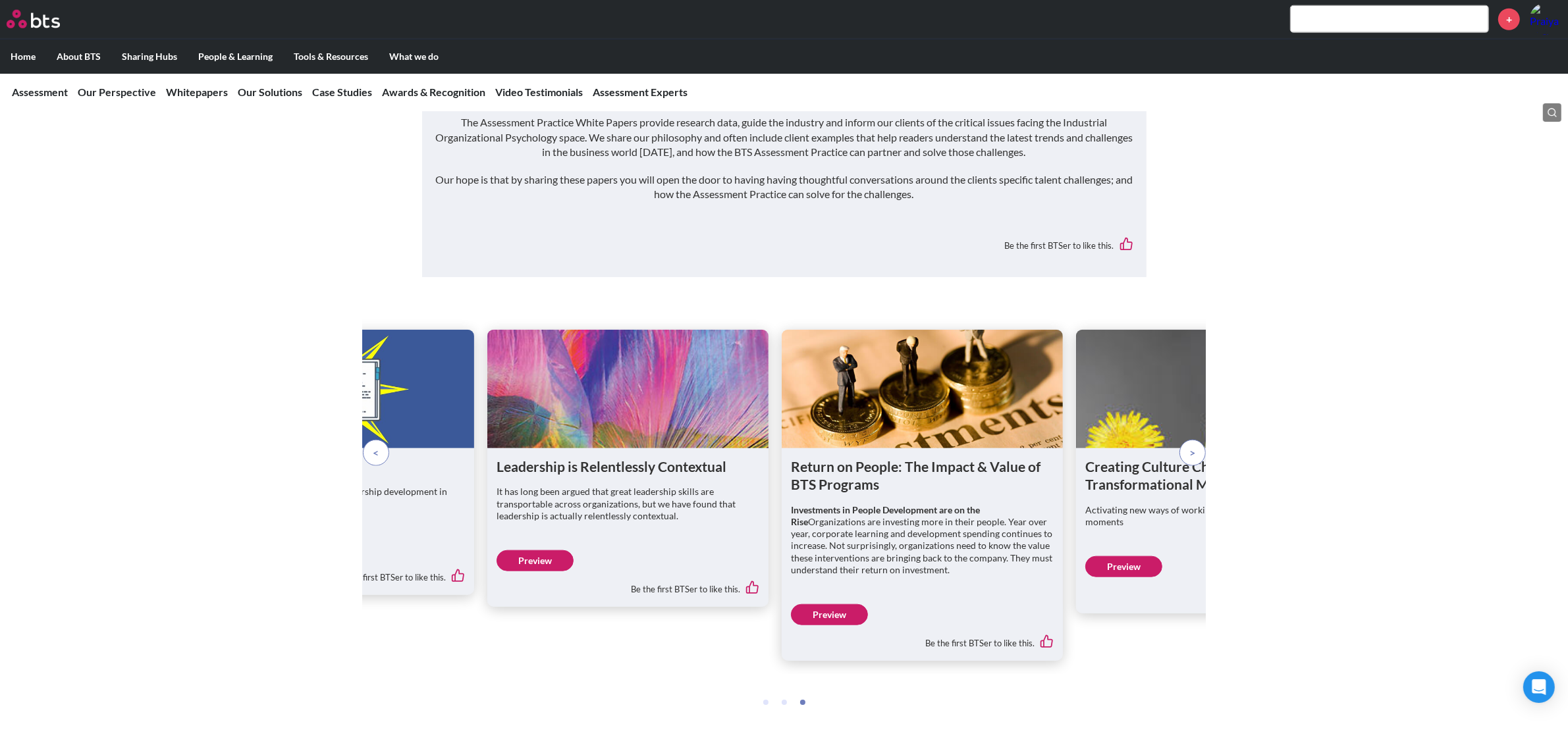
click at [384, 440] on p at bounding box center [376, 453] width 26 height 26
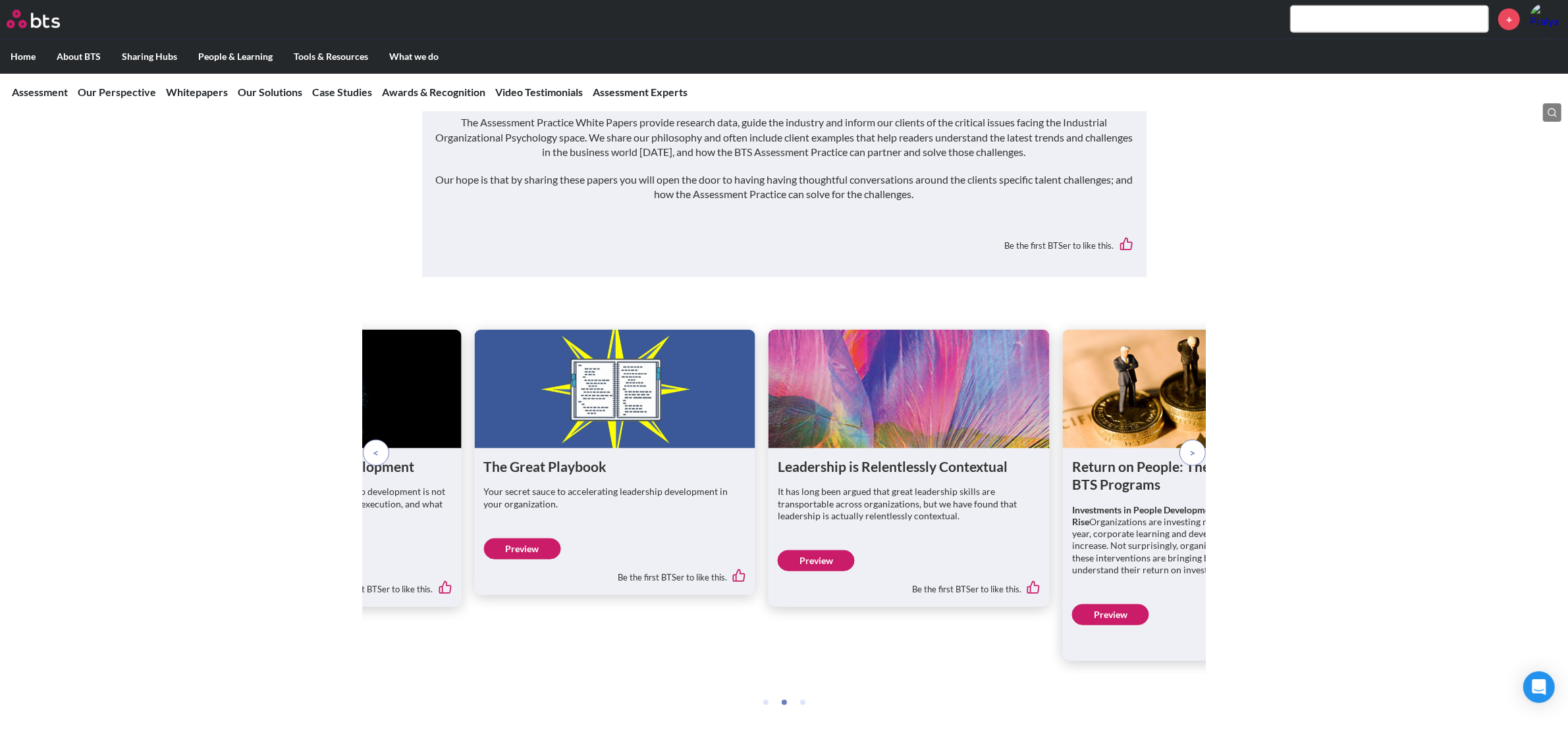
click at [384, 440] on p at bounding box center [376, 453] width 26 height 26
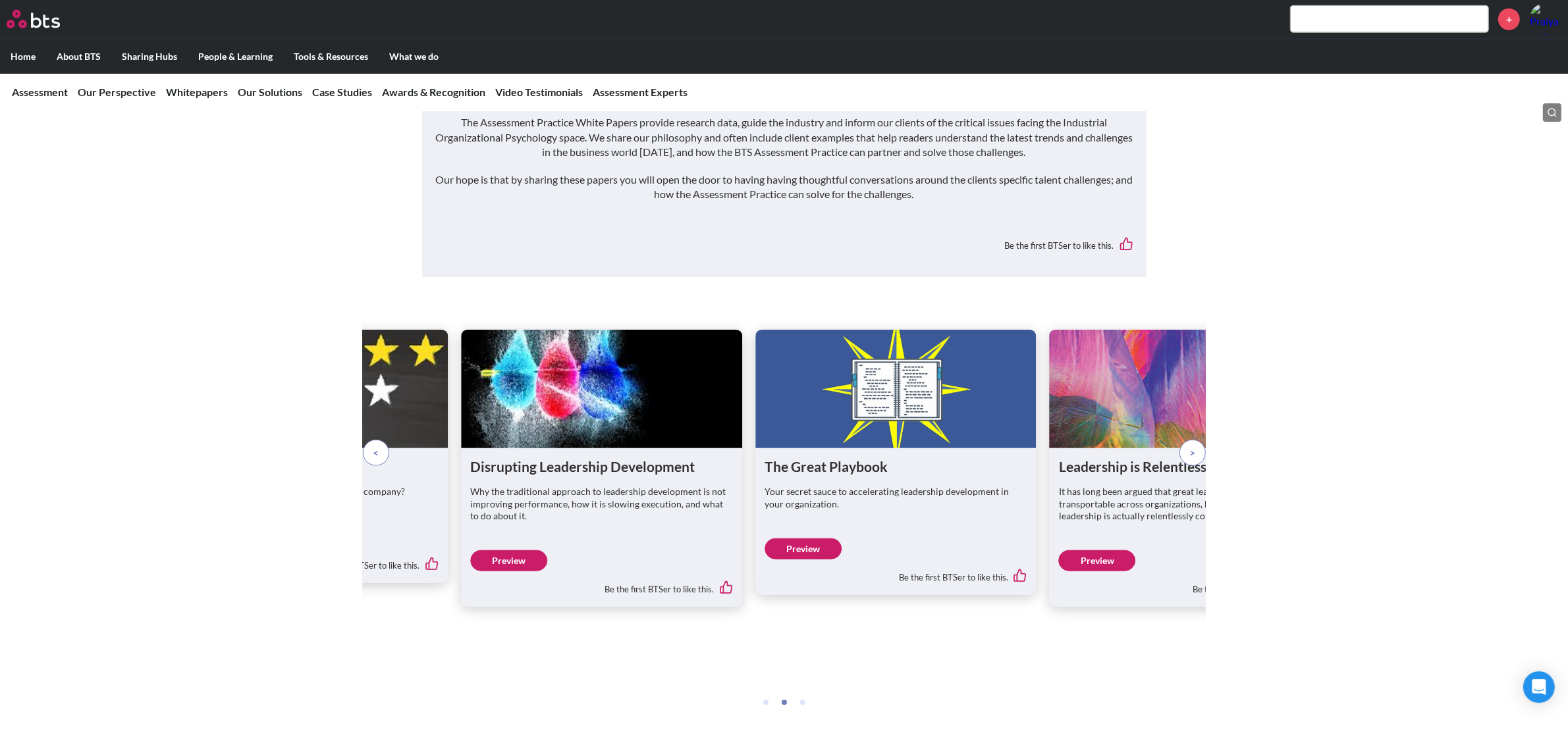
click at [384, 440] on p at bounding box center [376, 453] width 26 height 26
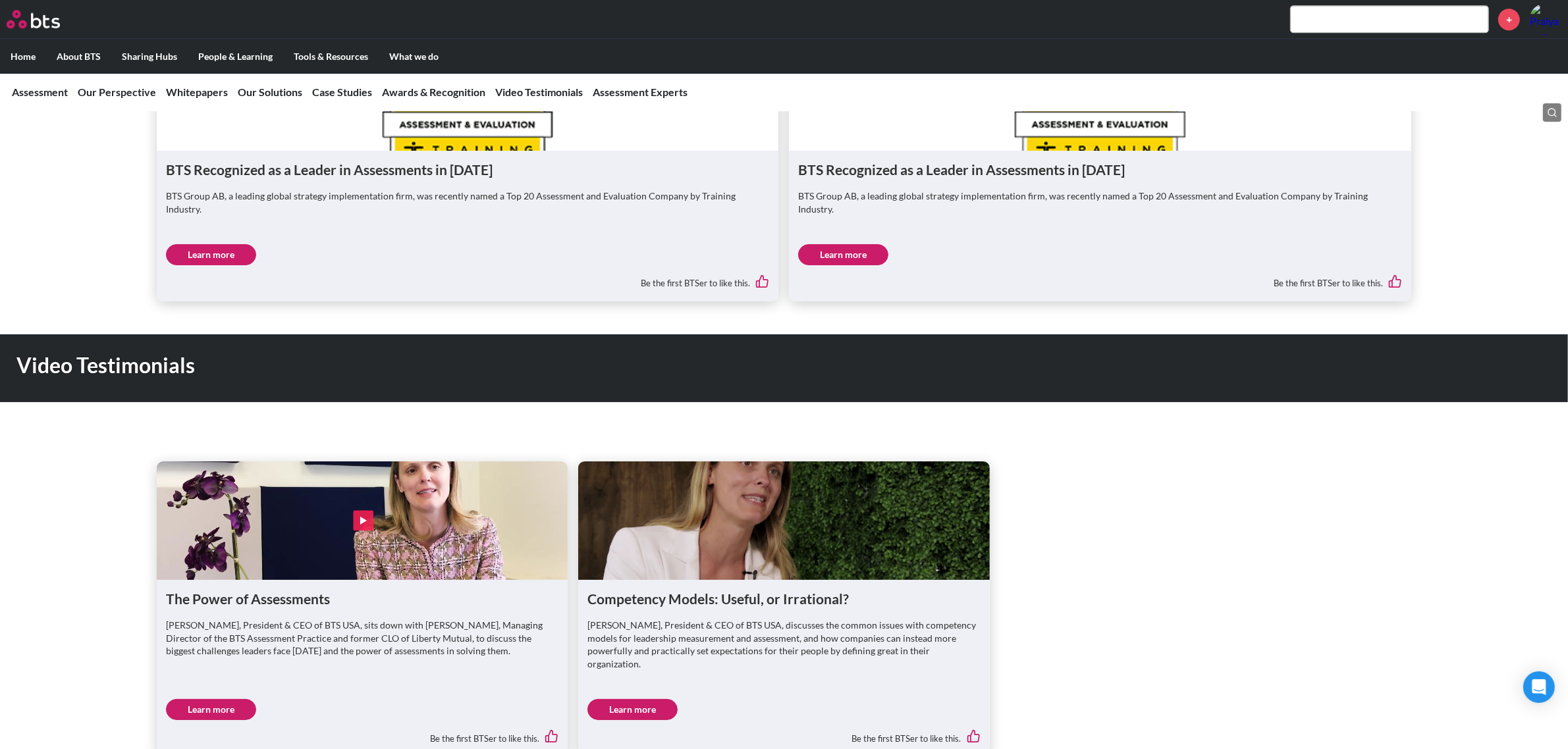
scroll to position [4757, 0]
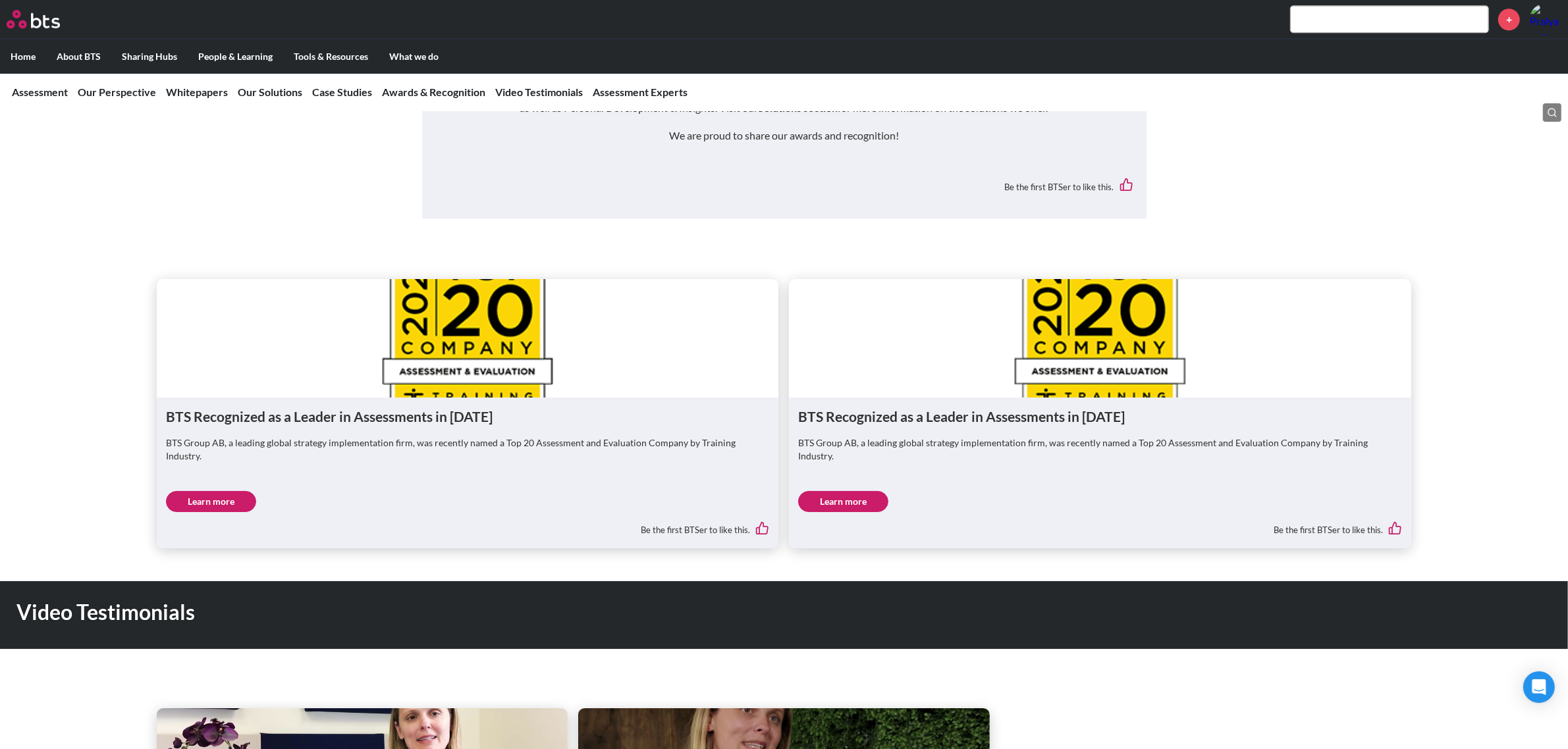
click at [247, 491] on link "Learn more" at bounding box center [210, 502] width 90 height 21
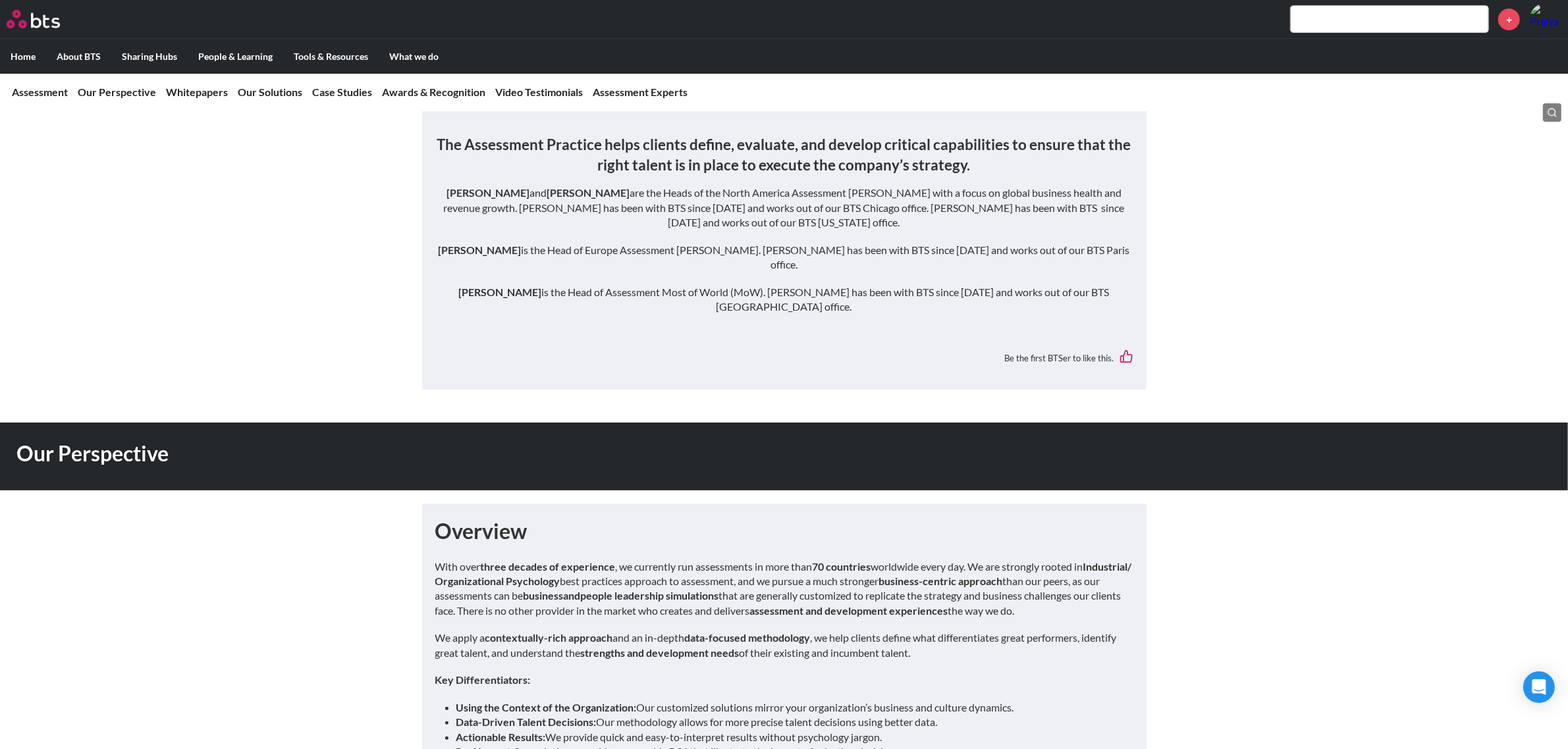
scroll to position [0, 0]
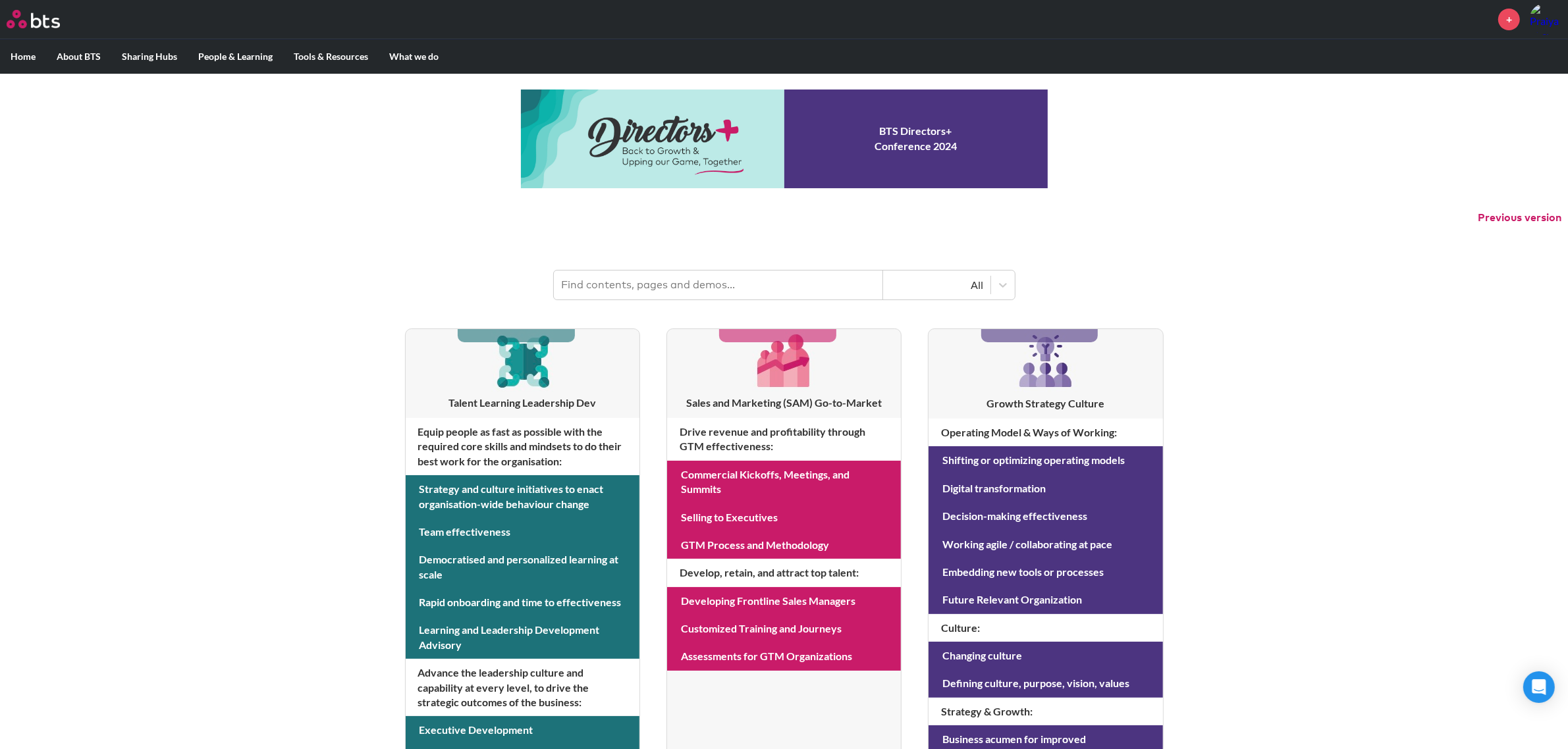
scroll to position [377, 0]
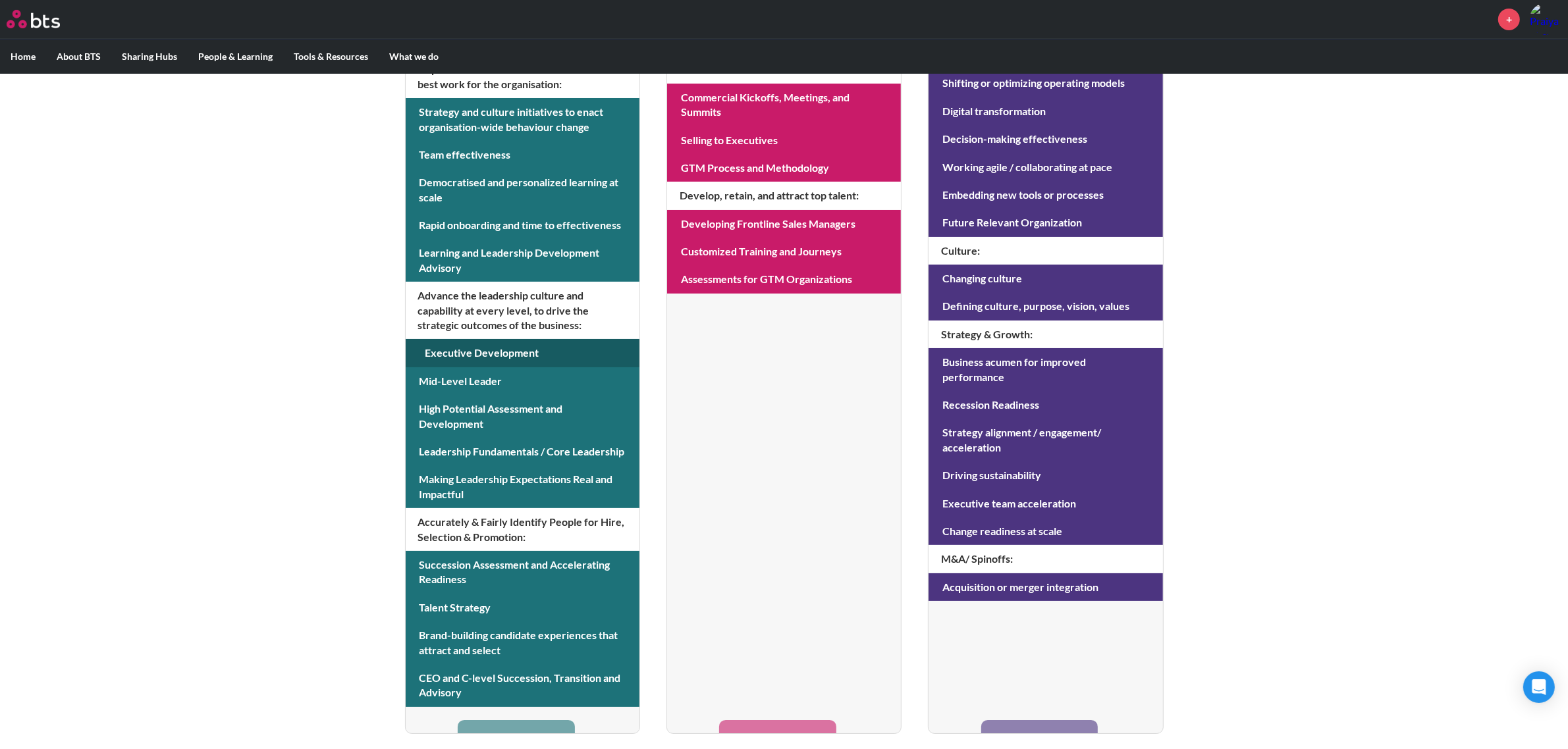
click at [596, 350] on link at bounding box center [523, 353] width 234 height 28
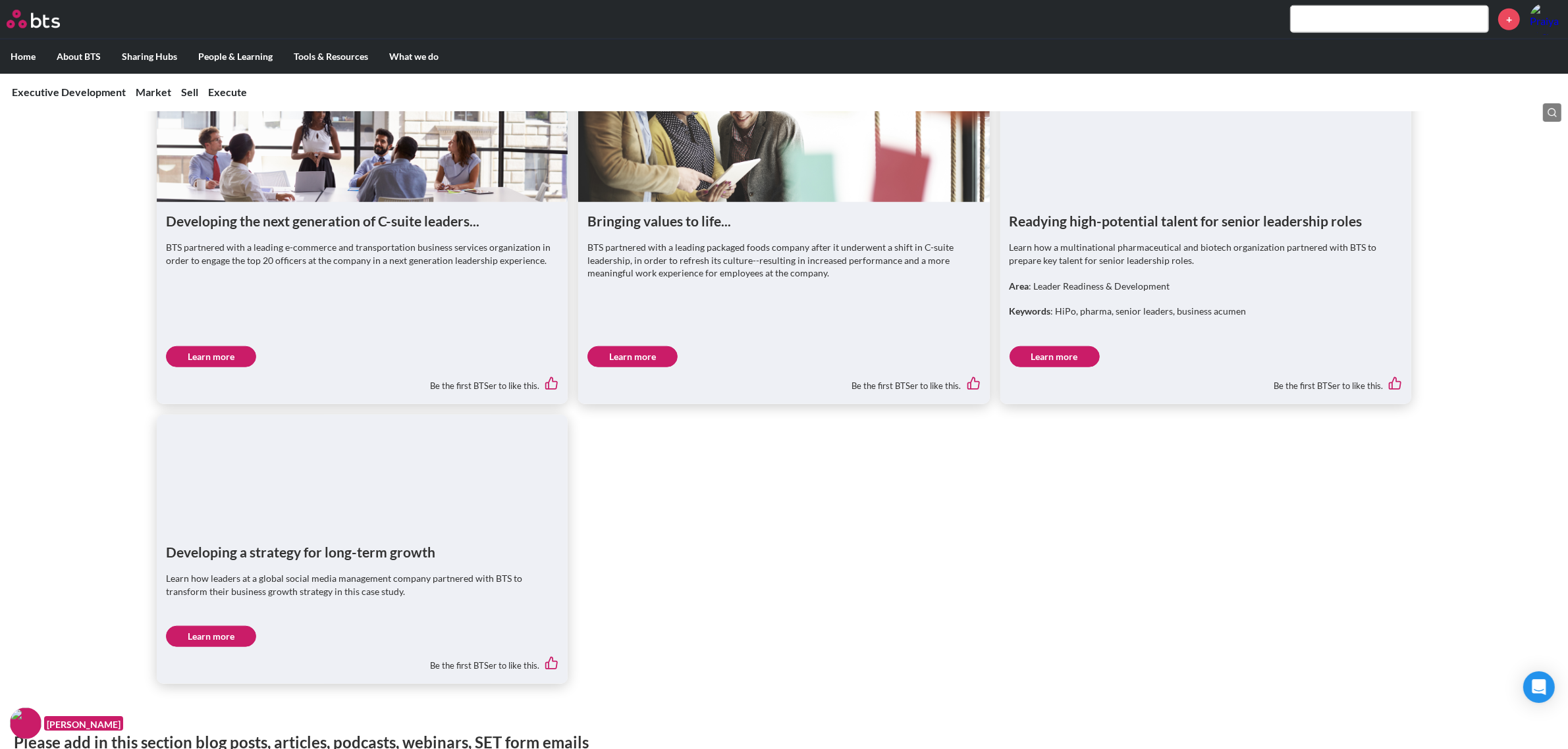
scroll to position [1481, 0]
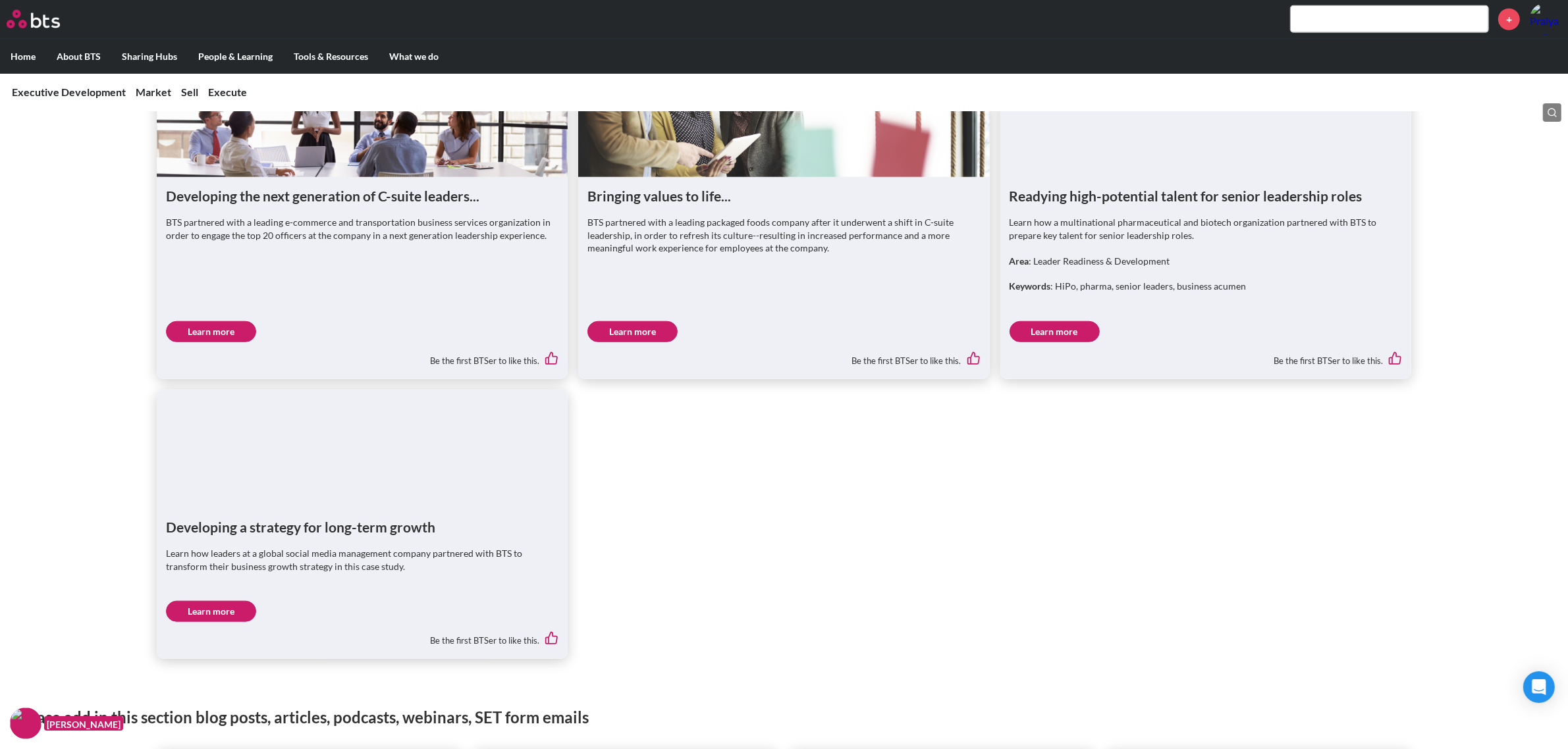
click at [643, 324] on link "Learn more" at bounding box center [631, 332] width 90 height 21
click at [235, 329] on link "Learn more" at bounding box center [210, 332] width 90 height 21
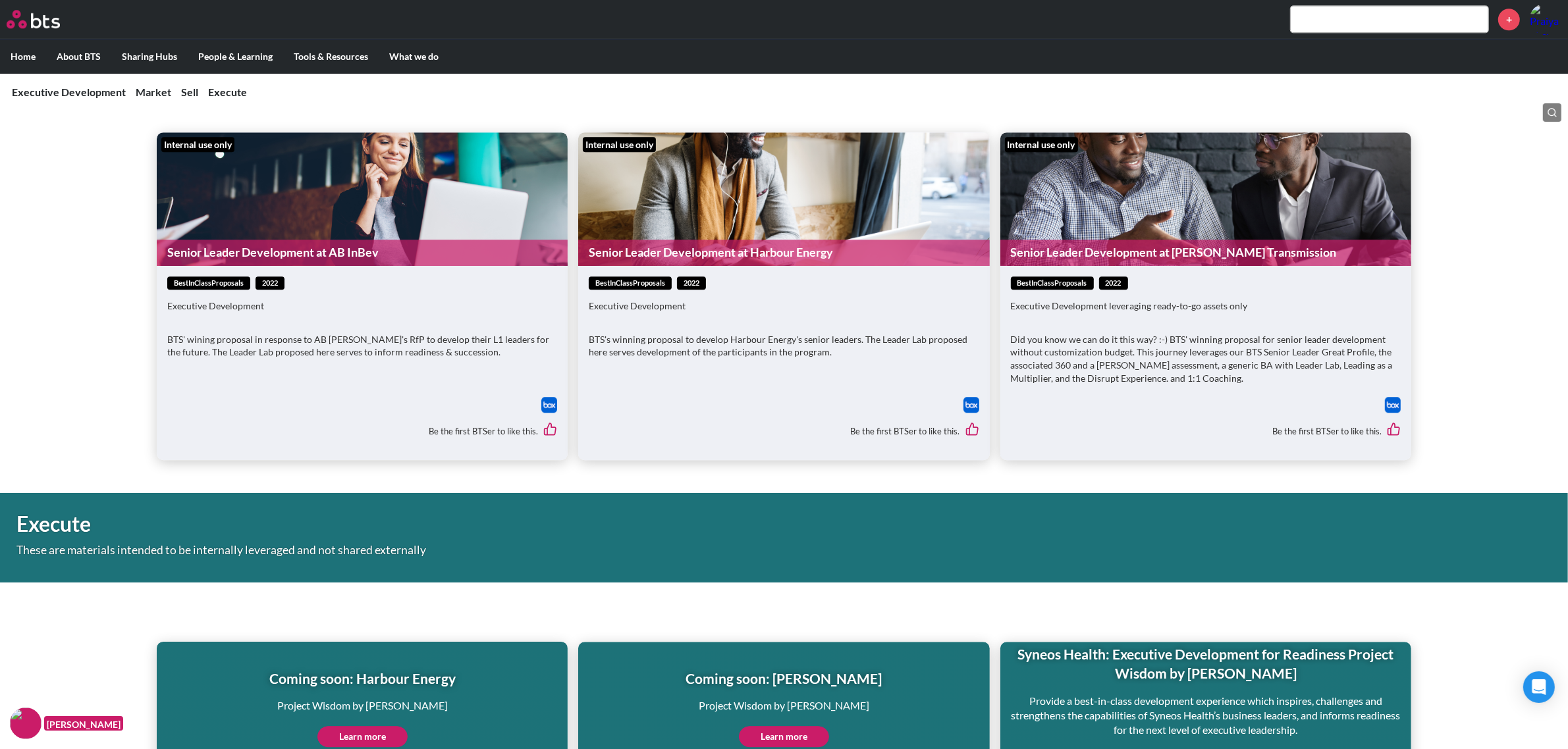
scroll to position [4480, 0]
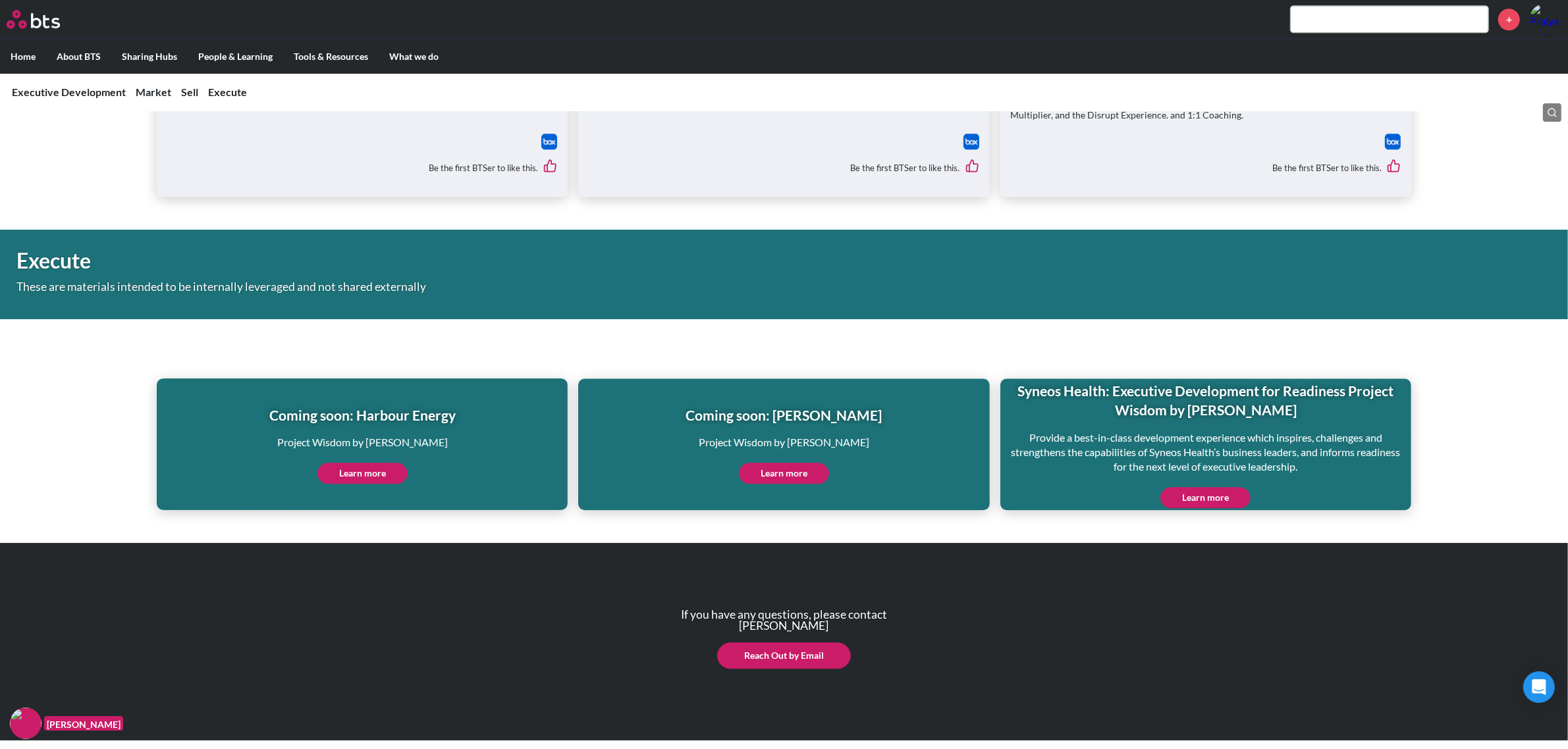
click at [34, 16] on img at bounding box center [33, 19] width 54 height 18
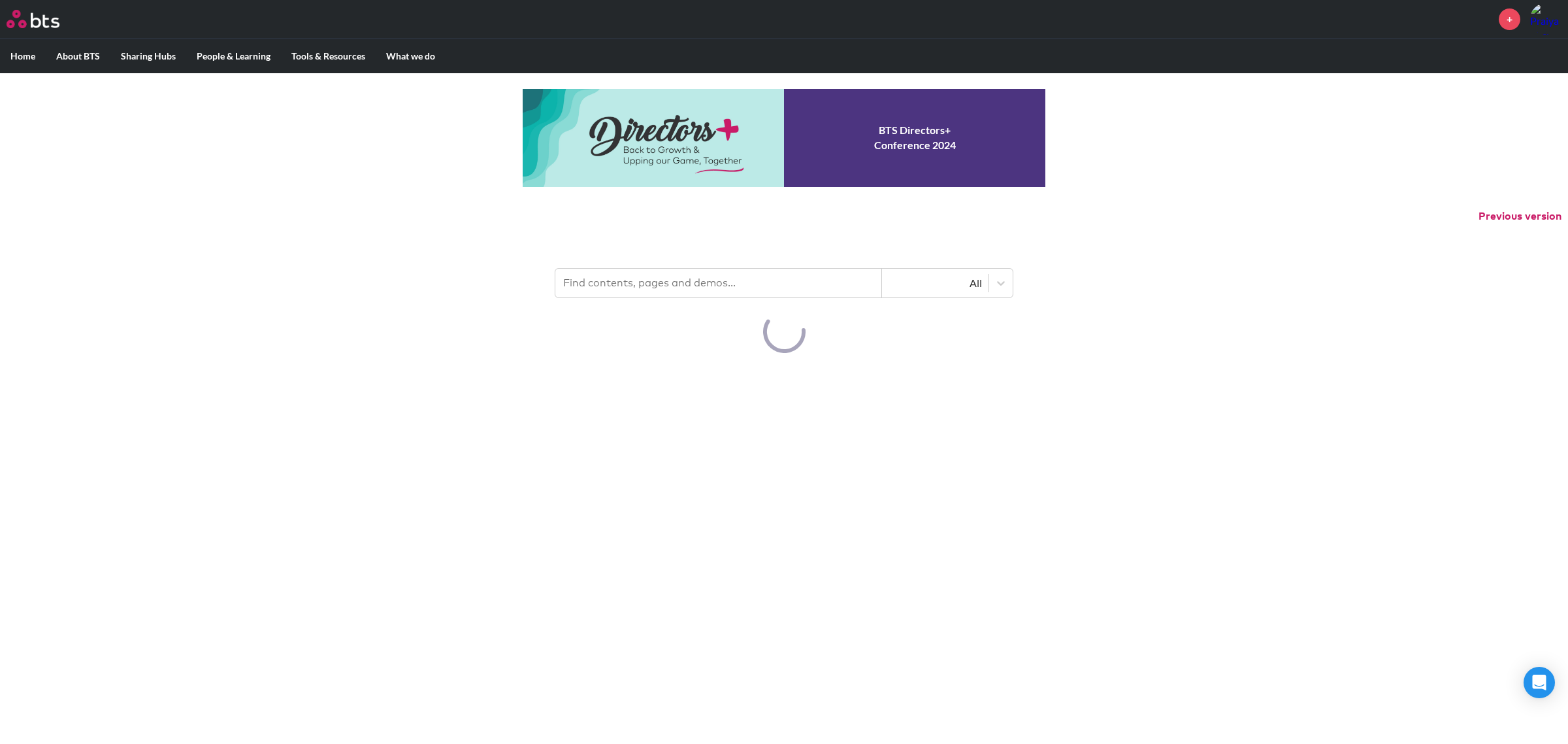
click at [776, 220] on p "Previous version" at bounding box center [784, 217] width 1568 height 28
click at [726, 287] on input "text" at bounding box center [718, 282] width 326 height 29
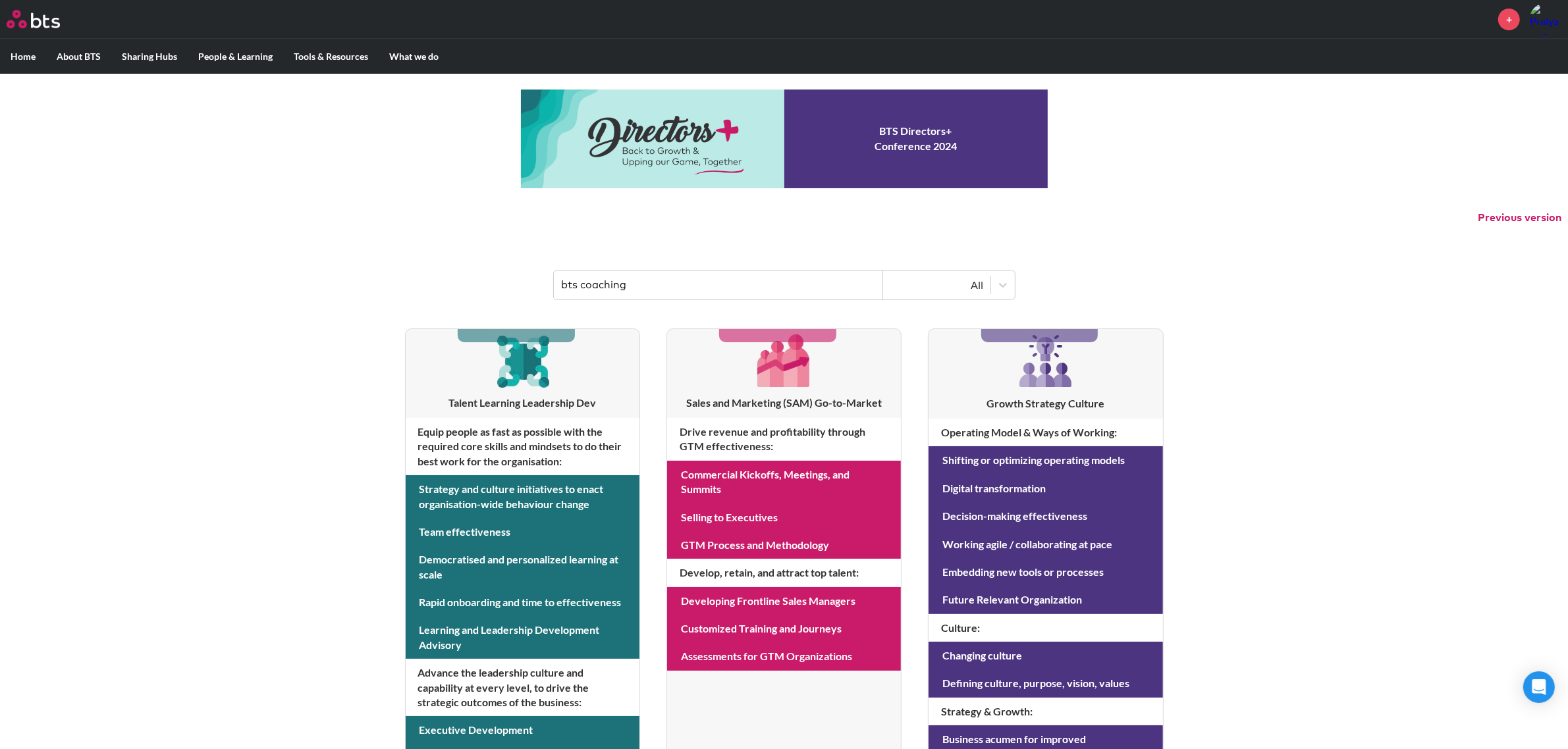
type input "bts coaching"
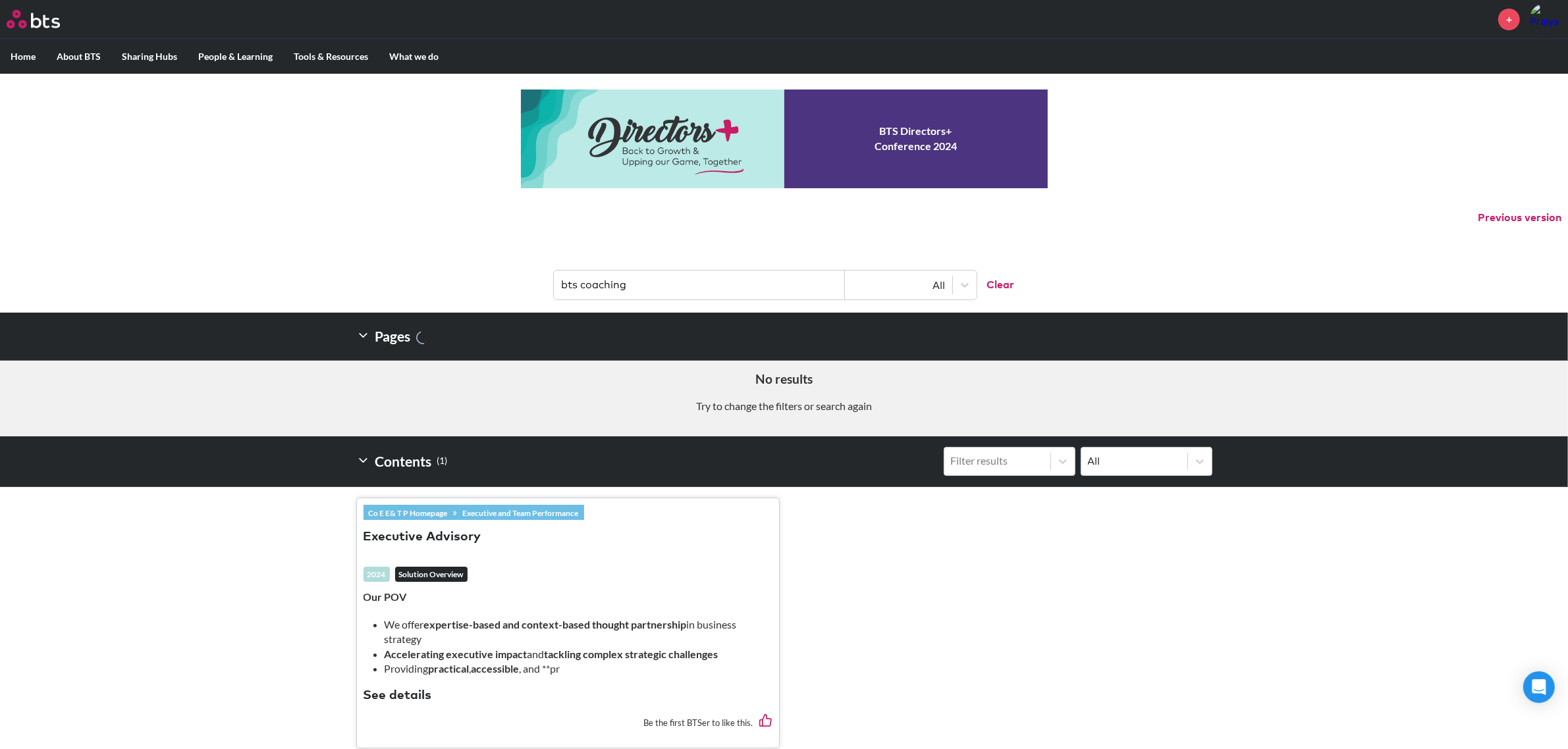
scroll to position [133, 0]
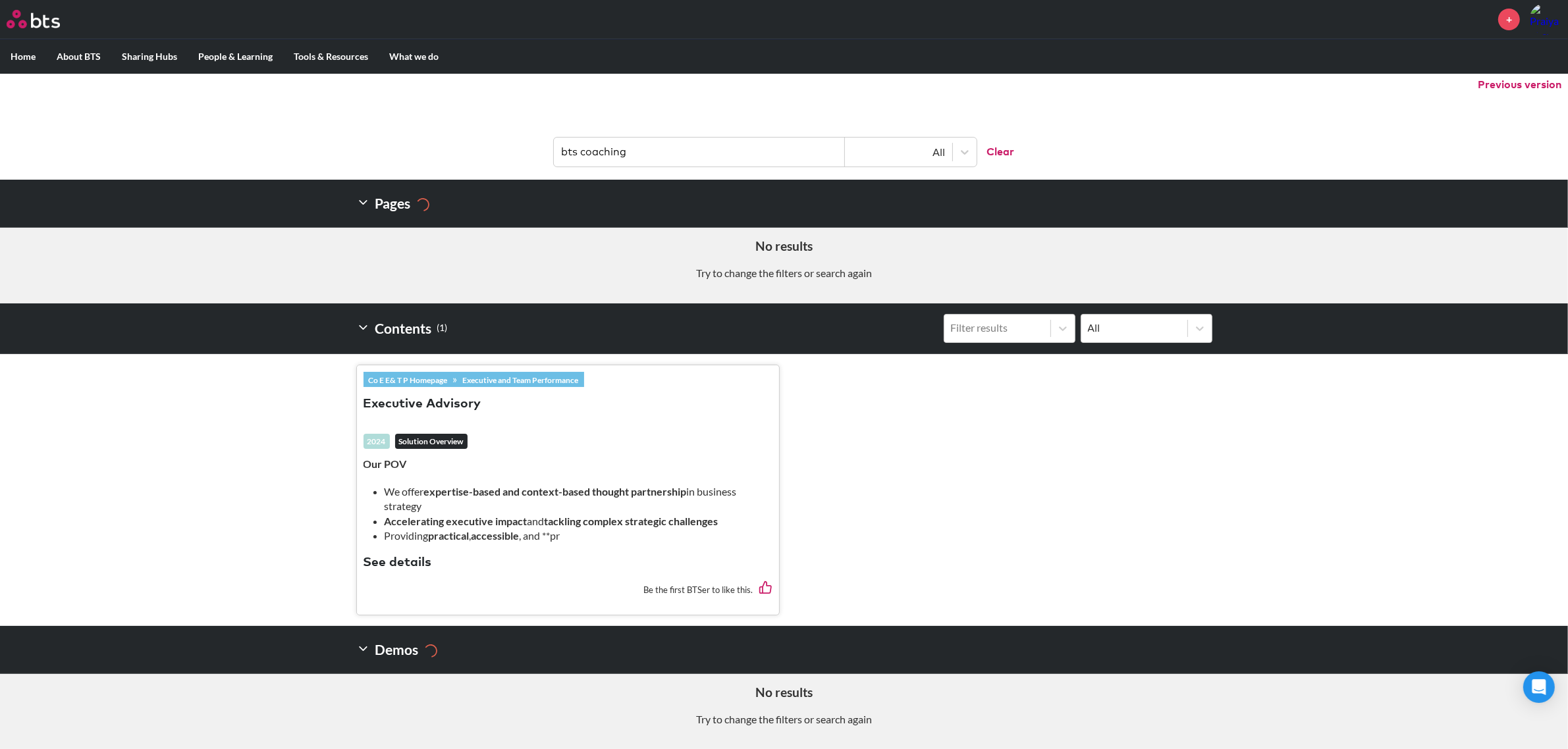
click at [432, 375] on link "Co E E& T P Homepage" at bounding box center [408, 380] width 90 height 15
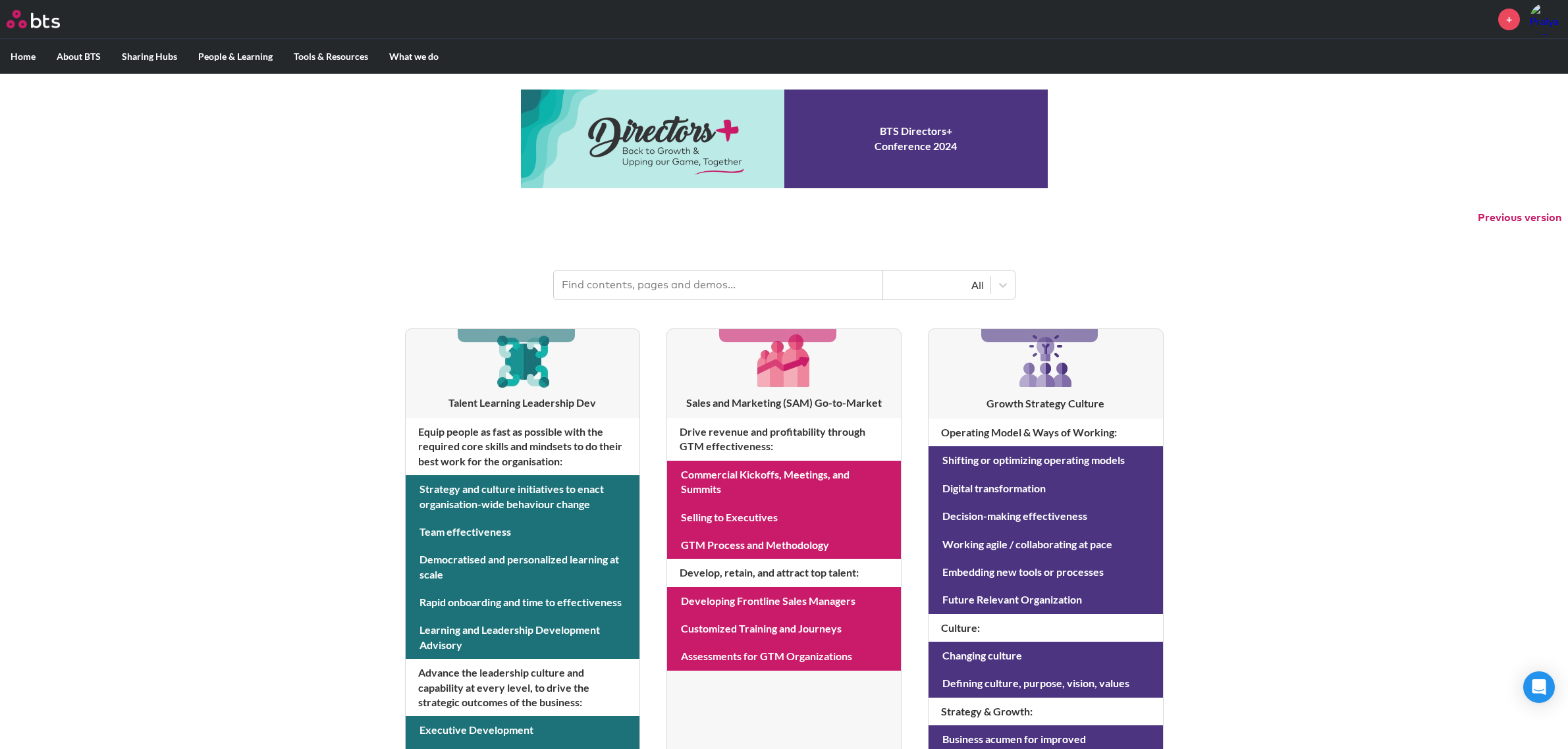
click at [735, 270] on input "text" at bounding box center [718, 284] width 329 height 29
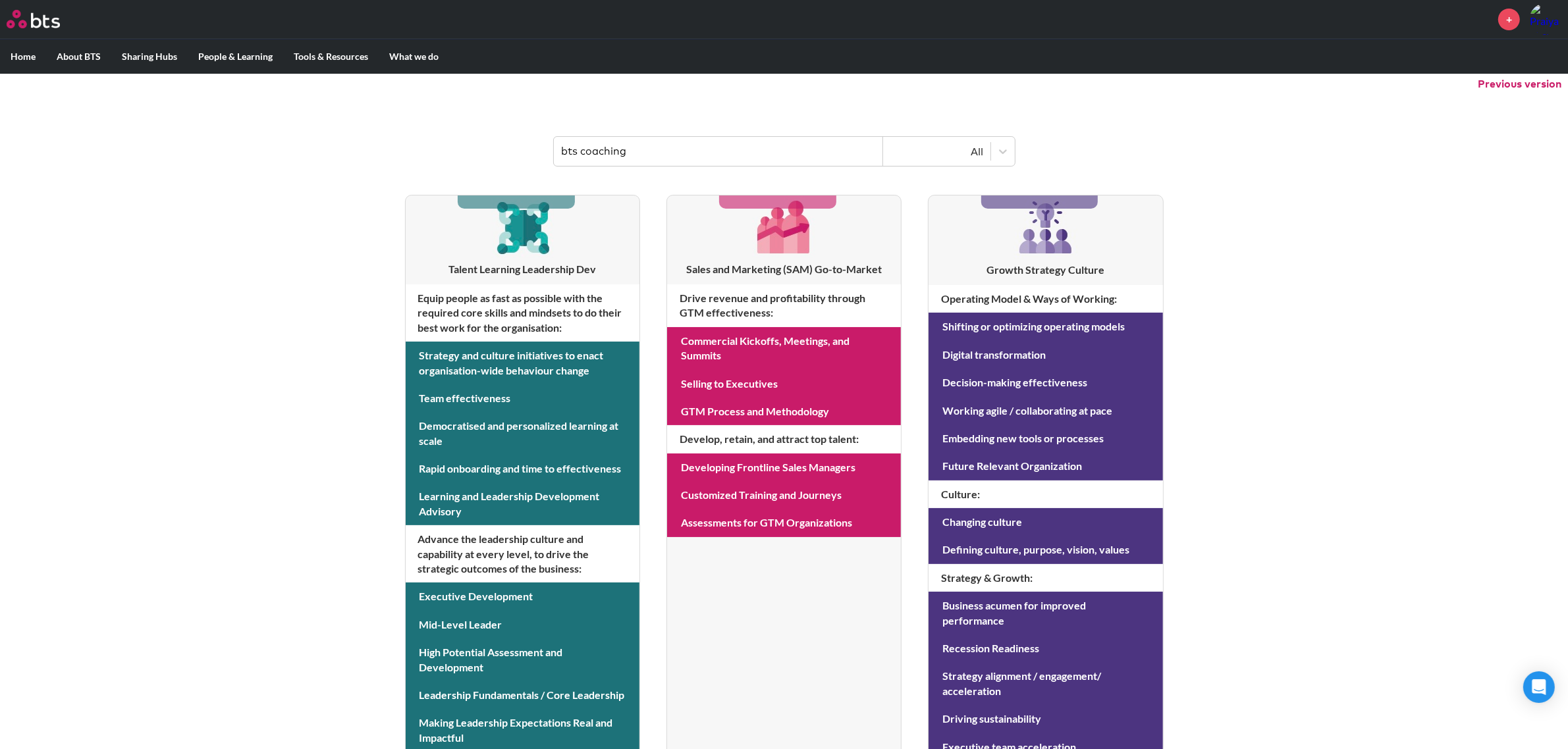
type input "bts coaching"
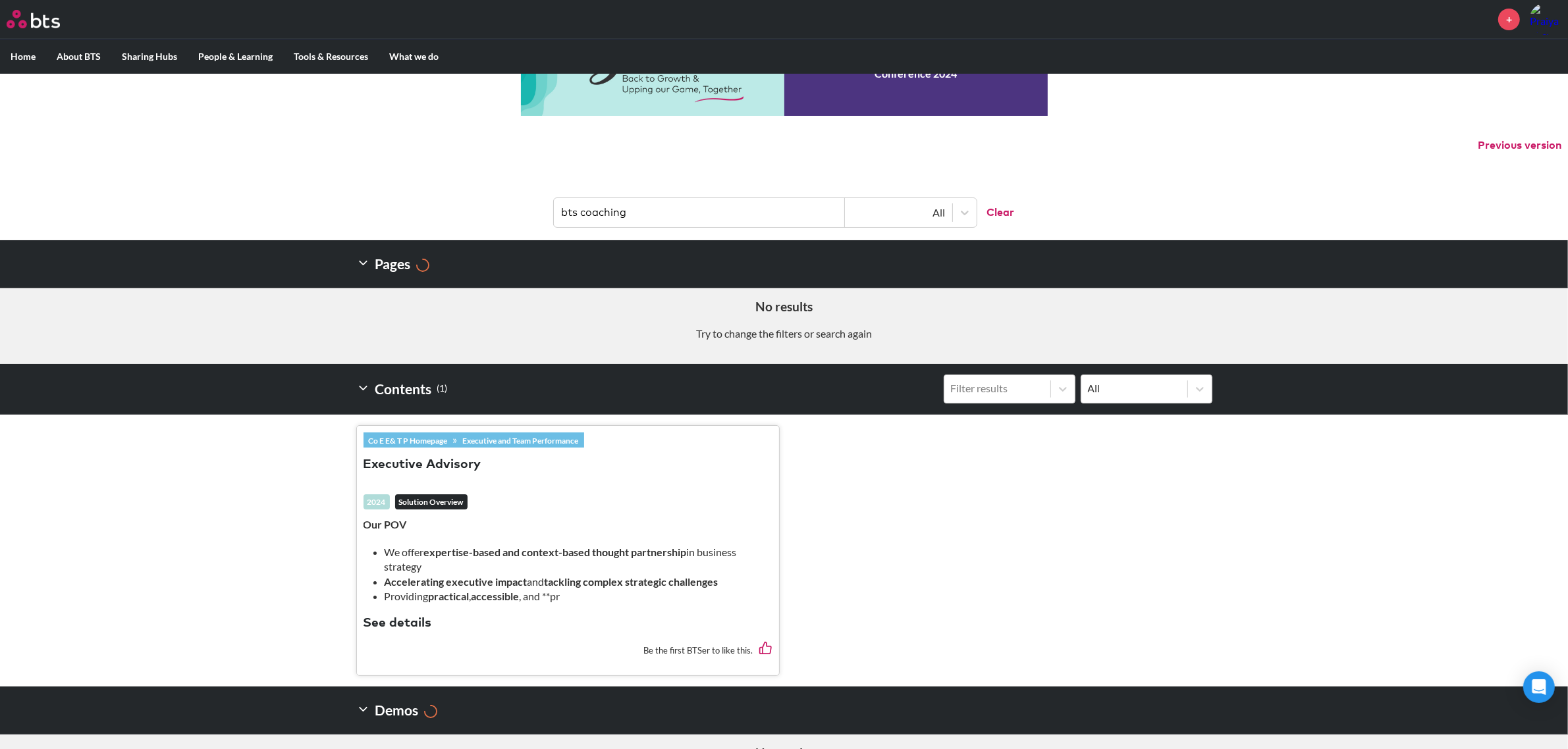
scroll to position [0, 0]
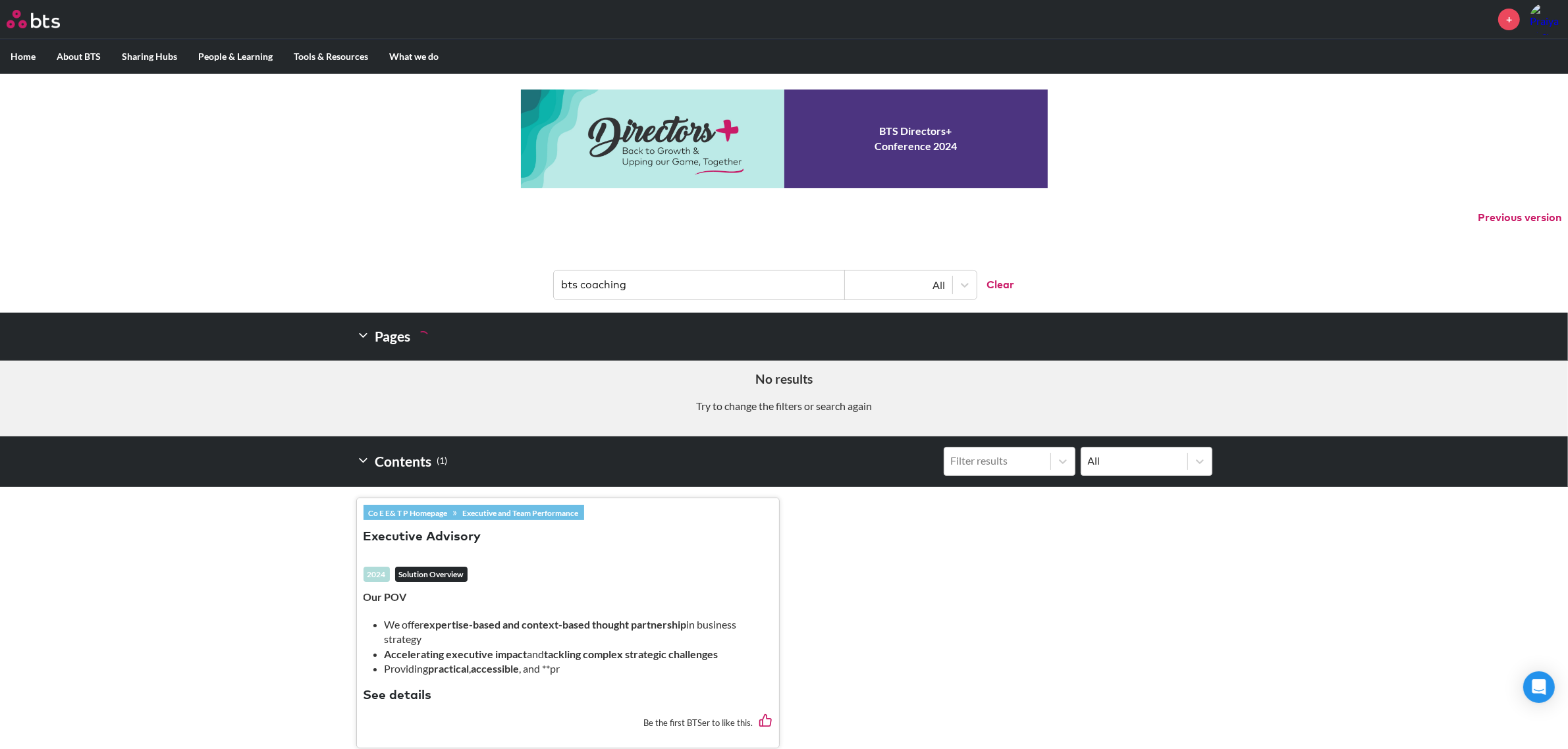
click at [25, 49] on label "Home" at bounding box center [23, 57] width 46 height 35
click at [0, 0] on input "Home" at bounding box center [0, 0] width 0 height 0
